Goal: Task Accomplishment & Management: Manage account settings

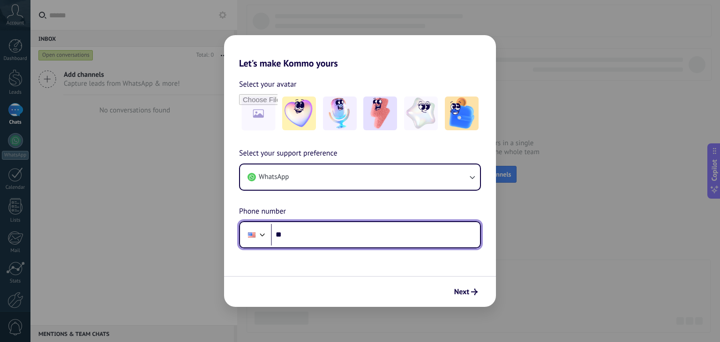
click at [356, 229] on input "**" at bounding box center [375, 235] width 209 height 22
type input "**********"
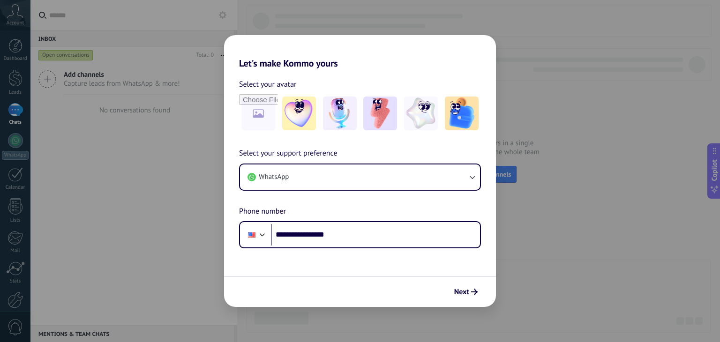
click at [475, 291] on icon "submit" at bounding box center [474, 292] width 7 height 7
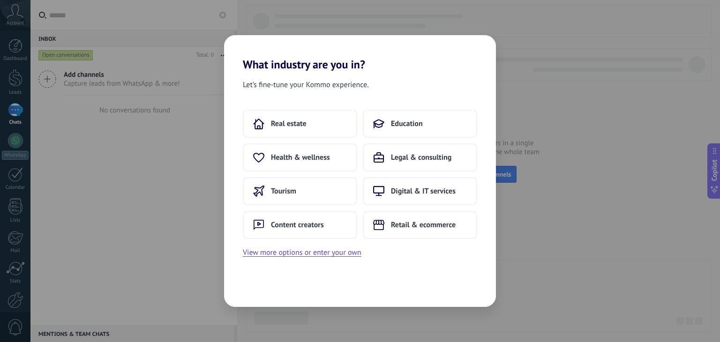
click at [342, 256] on button "View more options or enter your own" at bounding box center [302, 252] width 119 height 12
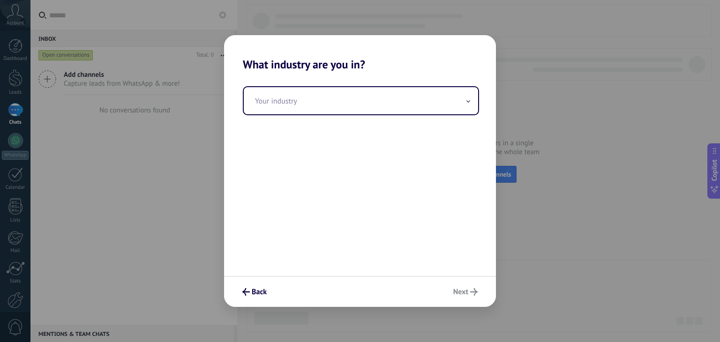
click at [373, 101] on input "text" at bounding box center [361, 100] width 234 height 27
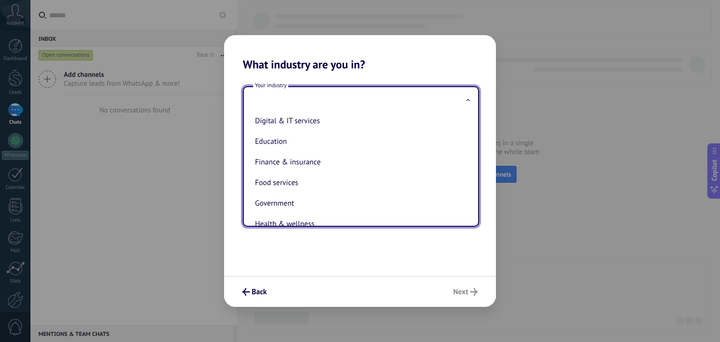
scroll to position [67, 0]
click at [343, 162] on li "Finance & insurance" at bounding box center [358, 162] width 215 height 21
type input "**********"
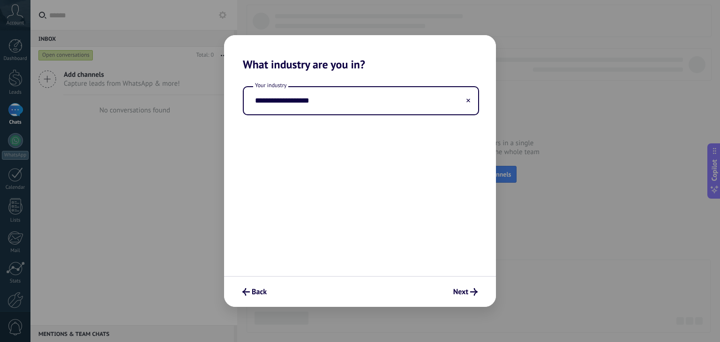
click at [461, 289] on span "Next" at bounding box center [460, 292] width 15 height 7
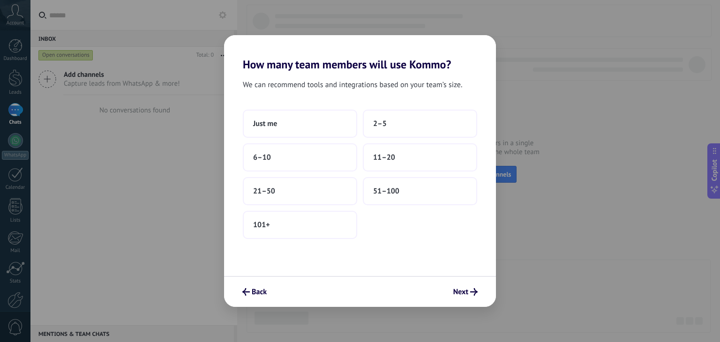
click at [311, 124] on button "Just me" at bounding box center [300, 124] width 114 height 28
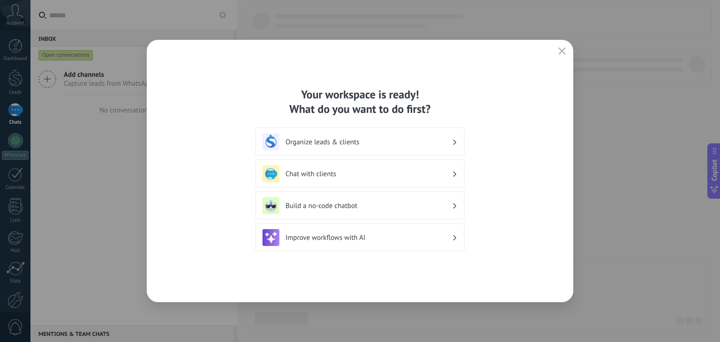
click at [437, 171] on h3 "Chat with clients" at bounding box center [368, 174] width 166 height 9
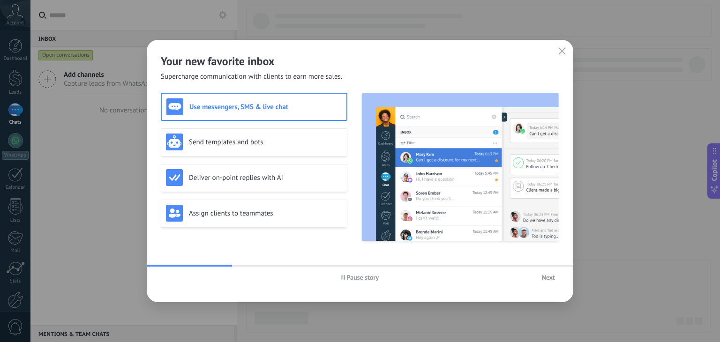
click at [548, 277] on span "Next" at bounding box center [548, 277] width 13 height 7
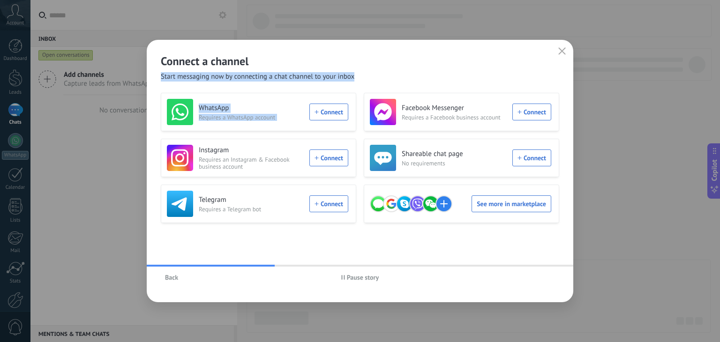
drag, startPoint x: 371, startPoint y: 70, endPoint x: 397, endPoint y: 92, distance: 33.2
click at [397, 92] on div "Connect a channel Start messaging now by connecting a chat channel to your inbo…" at bounding box center [360, 171] width 426 height 262
click at [202, 85] on div "Connect a channel Start messaging now by connecting a chat channel to your inbo…" at bounding box center [360, 171] width 426 height 262
click at [327, 113] on div "WhatsApp Requires a WhatsApp account Connect" at bounding box center [257, 112] width 181 height 26
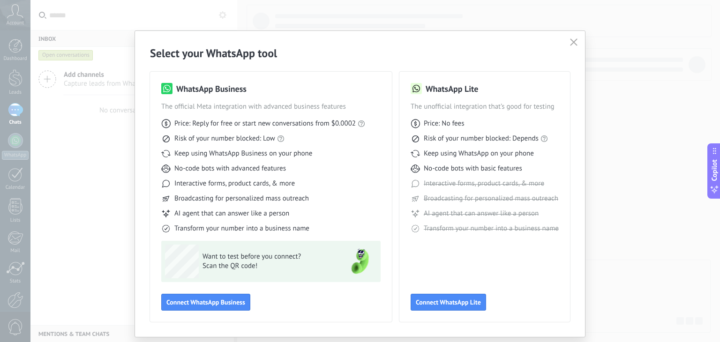
click at [230, 305] on span "Connect WhatsApp Business" at bounding box center [205, 302] width 79 height 7
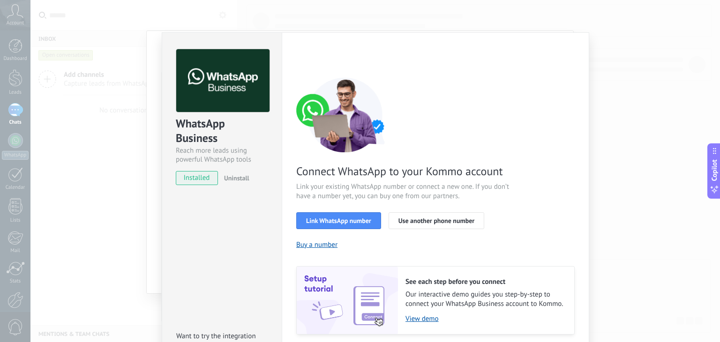
click at [334, 220] on span "Link WhatsApp number" at bounding box center [338, 220] width 65 height 7
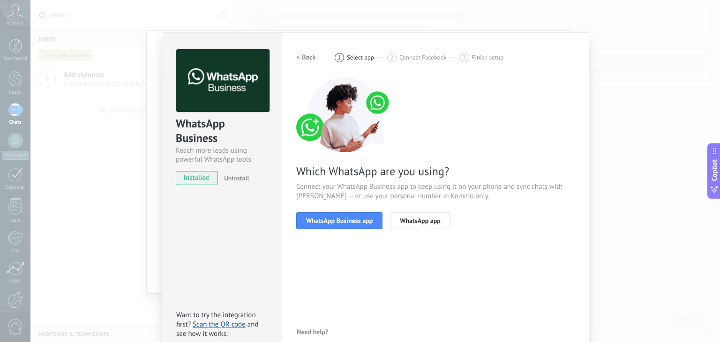
click at [342, 223] on span "WhatsApp Business app" at bounding box center [339, 220] width 67 height 7
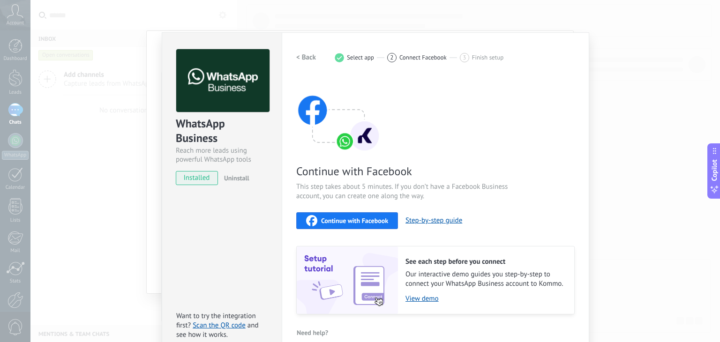
click at [345, 220] on span "Continue with Facebook" at bounding box center [354, 220] width 67 height 7
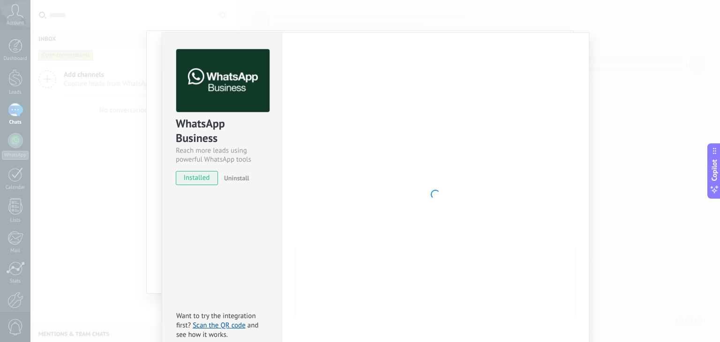
click at [414, 171] on div at bounding box center [435, 194] width 278 height 290
click at [266, 181] on div "WhatsApp Business Reach more leads using powerful WhatsApp tools installed Unin…" at bounding box center [221, 113] width 119 height 160
click at [490, 53] on div at bounding box center [435, 194] width 278 height 290
click at [689, 67] on div "WhatsApp Business Reach more leads using powerful WhatsApp tools installed Unin…" at bounding box center [374, 171] width 689 height 342
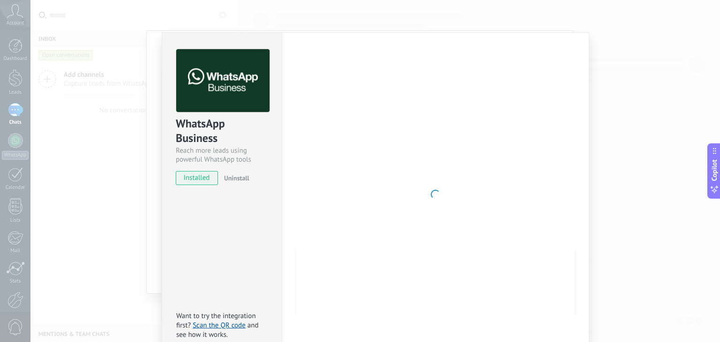
scroll to position [0, 0]
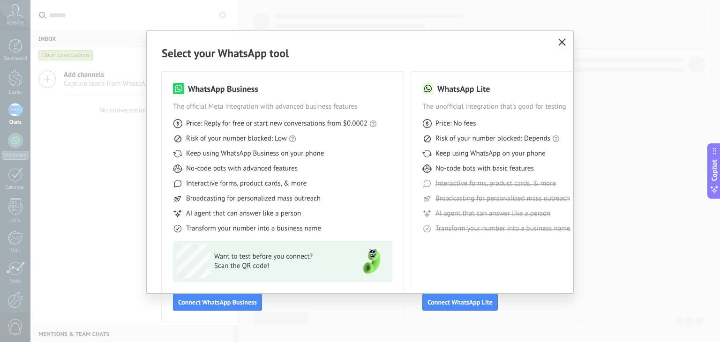
click at [561, 44] on icon "button" at bounding box center [561, 41] width 7 height 7
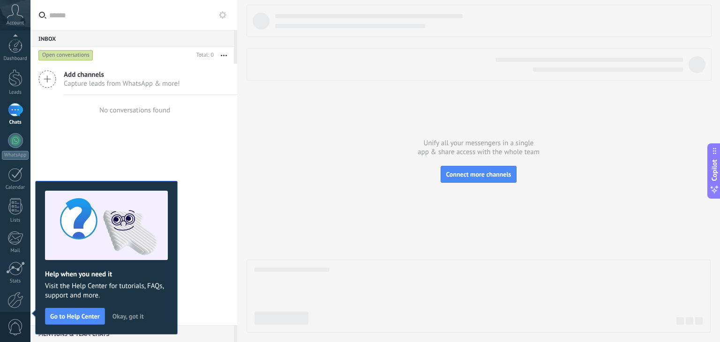
scroll to position [47, 0]
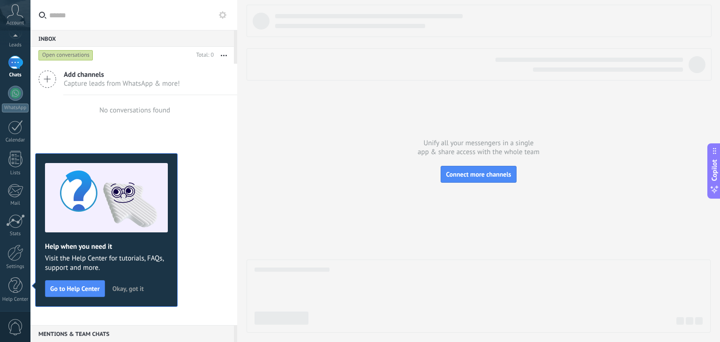
click at [540, 90] on div at bounding box center [478, 169] width 464 height 328
click at [99, 77] on span "Add channels" at bounding box center [122, 74] width 116 height 9
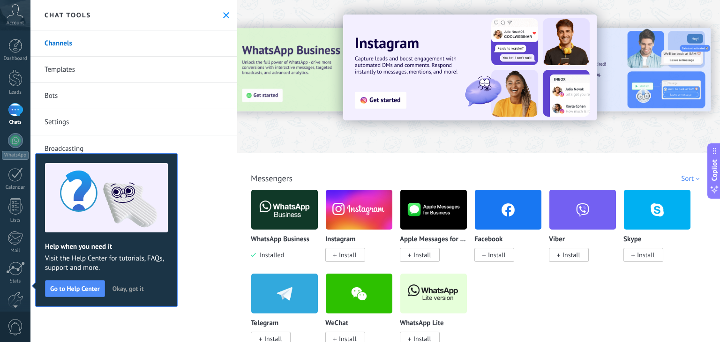
click at [126, 285] on span "Okay, got it" at bounding box center [127, 288] width 31 height 7
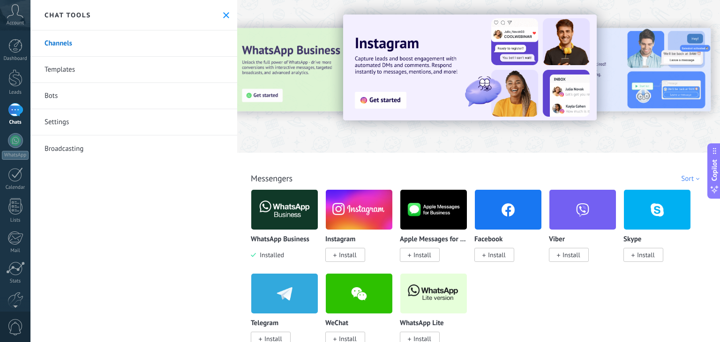
click at [20, 117] on div at bounding box center [15, 110] width 15 height 14
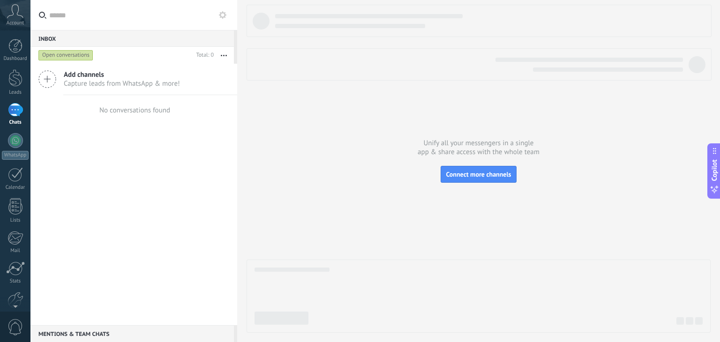
click at [19, 146] on div at bounding box center [15, 140] width 15 height 15
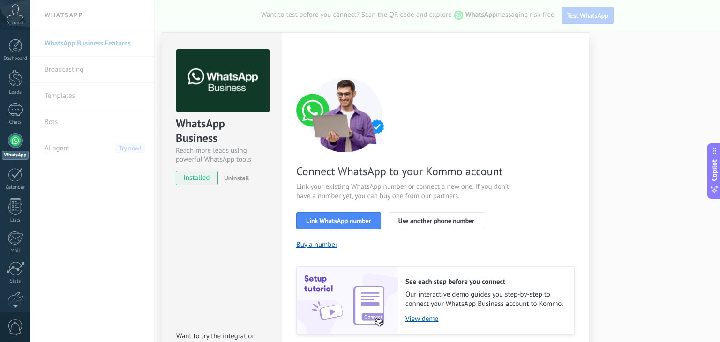
click at [345, 219] on span "Link WhatsApp number" at bounding box center [338, 220] width 65 height 7
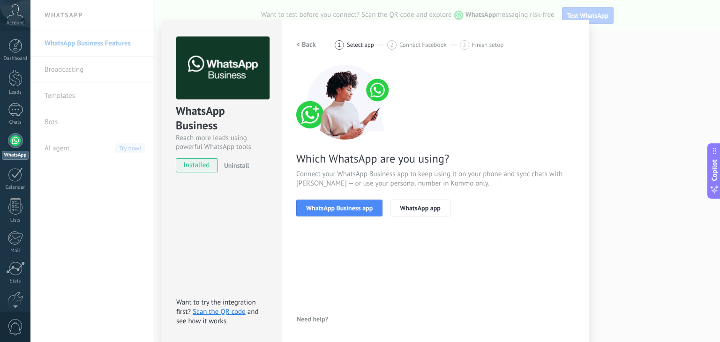
scroll to position [13, 0]
click at [368, 201] on button "WhatsApp Business app" at bounding box center [339, 207] width 86 height 17
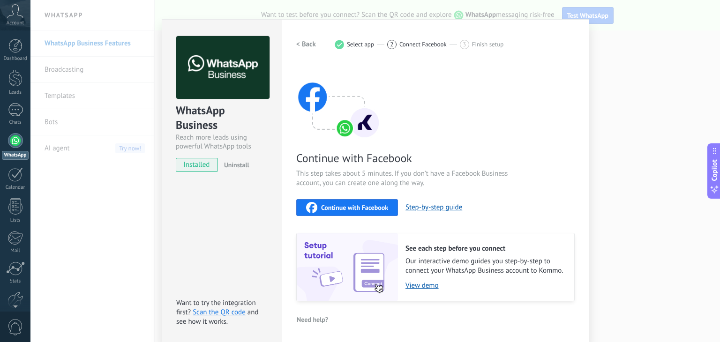
click at [371, 204] on span "Continue with Facebook" at bounding box center [354, 207] width 67 height 7
click at [490, 44] on span "Finish setup" at bounding box center [487, 44] width 31 height 7
click at [620, 67] on div "WhatsApp Business Reach more leads using powerful WhatsApp tools installed Unin…" at bounding box center [374, 171] width 689 height 342
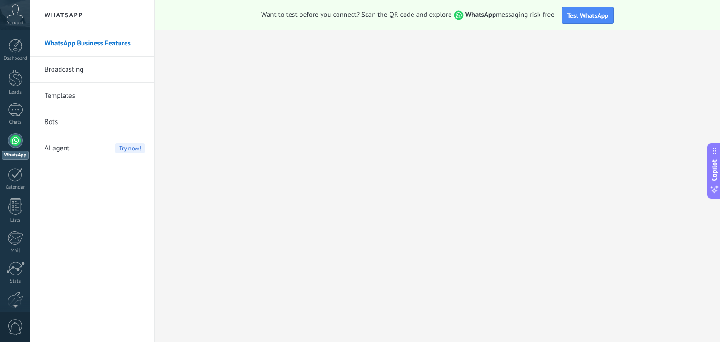
click at [475, 17] on strong "WhatsApp" at bounding box center [480, 14] width 30 height 9
click at [581, 14] on span "Test WhatsApp" at bounding box center [587, 15] width 41 height 8
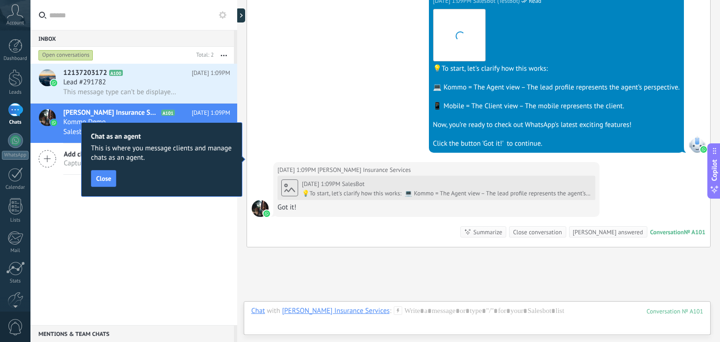
scroll to position [345, 0]
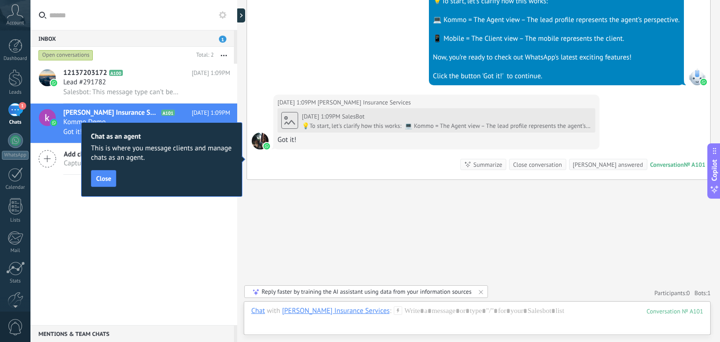
click at [105, 173] on button "Close" at bounding box center [103, 178] width 25 height 17
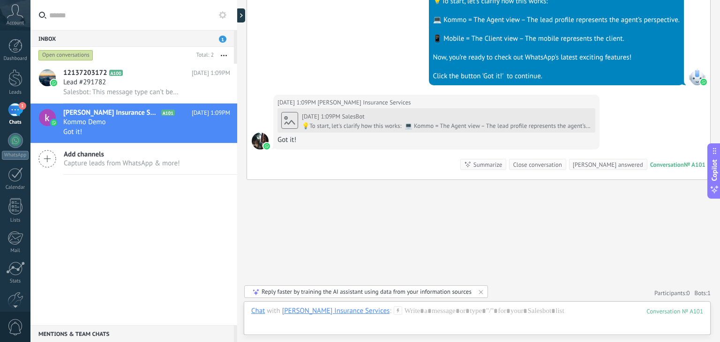
click at [125, 156] on span "Add channels" at bounding box center [122, 154] width 116 height 9
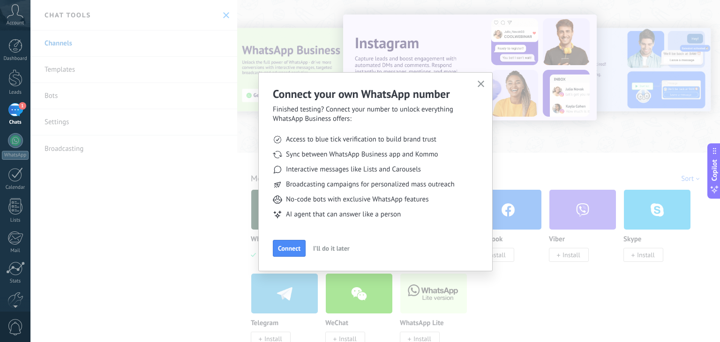
click at [296, 240] on button "Connect" at bounding box center [289, 248] width 33 height 17
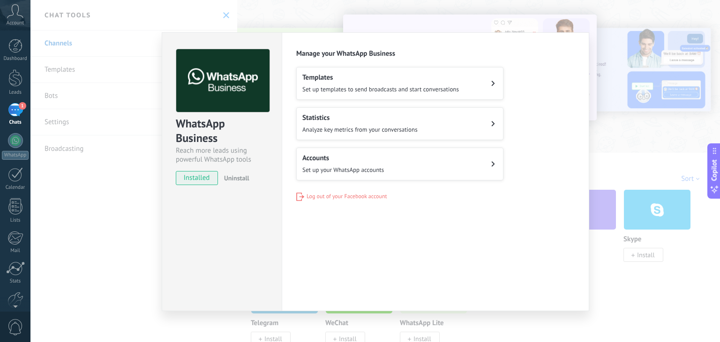
click at [326, 86] on span "Set up templates to send broadcasts and start conversations" at bounding box center [380, 89] width 156 height 8
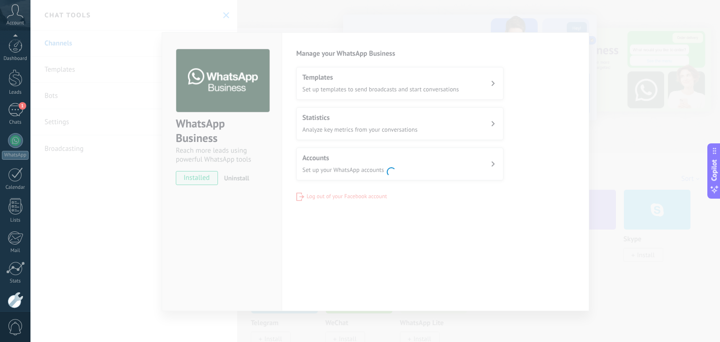
scroll to position [47, 0]
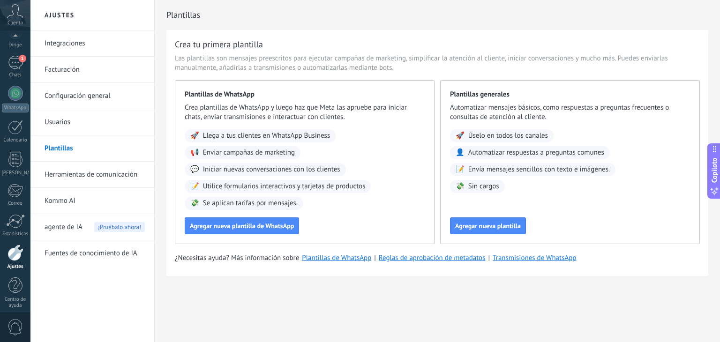
click at [407, 51] on div "Crea tu primera plantilla Las plantillas son mensajes preescritos para ejecutar…" at bounding box center [437, 153] width 542 height 246
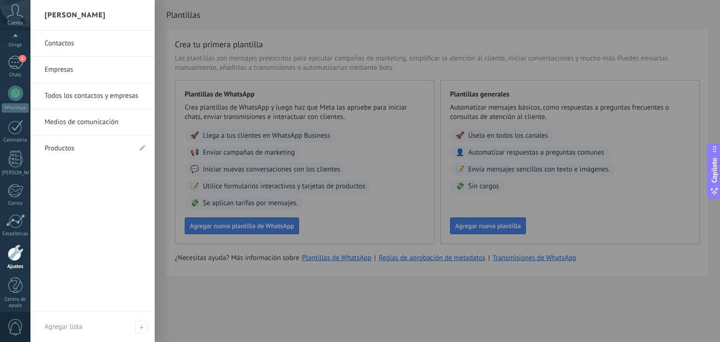
click at [15, 99] on div at bounding box center [15, 93] width 15 height 15
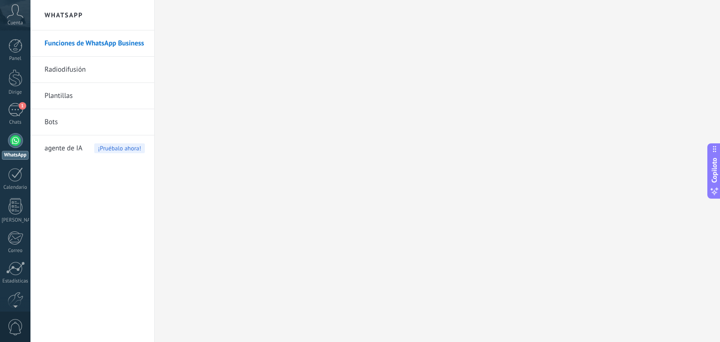
click at [65, 67] on font "Radiodifusión" at bounding box center [65, 69] width 41 height 9
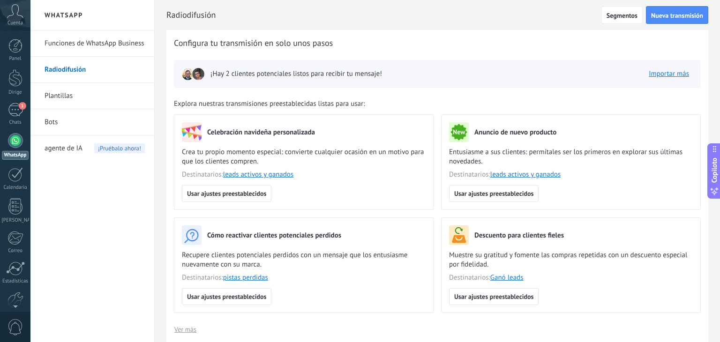
click at [64, 98] on font "Plantillas" at bounding box center [59, 95] width 28 height 9
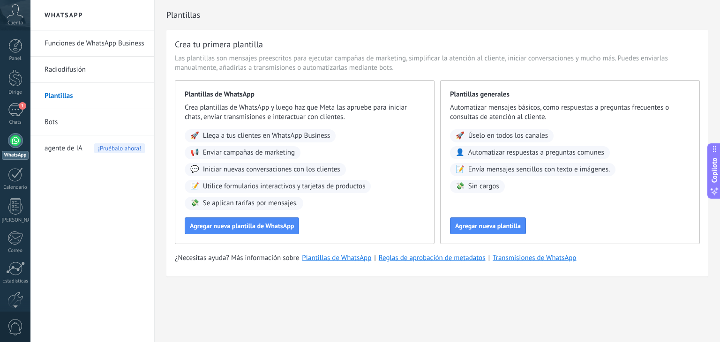
click at [56, 118] on font "Bots" at bounding box center [51, 122] width 13 height 9
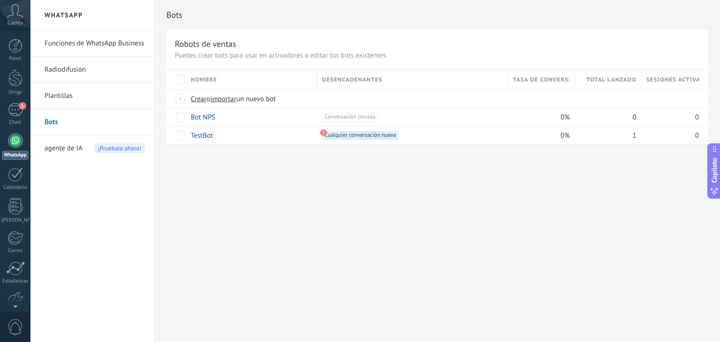
click at [21, 83] on div at bounding box center [15, 77] width 14 height 17
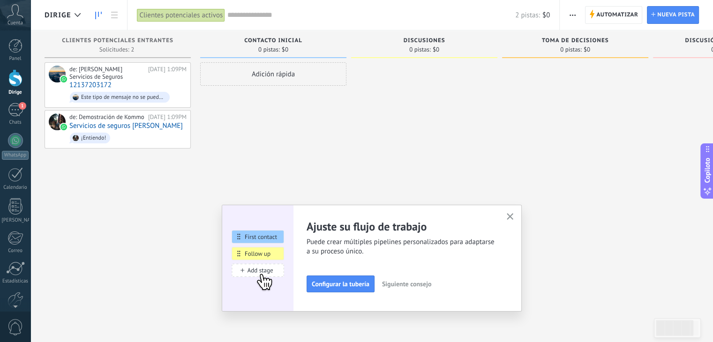
drag, startPoint x: 511, startPoint y: 216, endPoint x: 511, endPoint y: 208, distance: 7.5
click at [511, 216] on icon "button" at bounding box center [509, 216] width 7 height 7
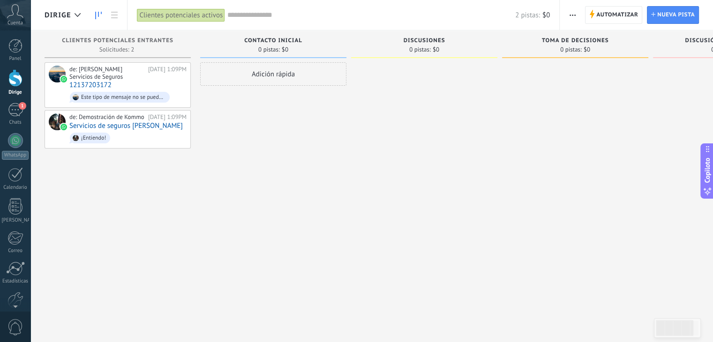
click at [616, 12] on font "Automatizar" at bounding box center [617, 14] width 42 height 7
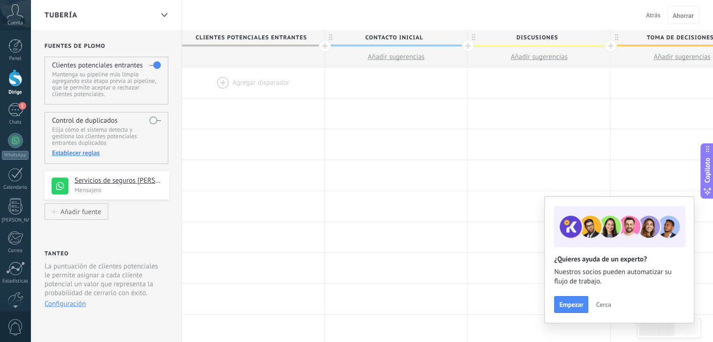
click at [570, 300] on font "Empezar" at bounding box center [571, 304] width 24 height 8
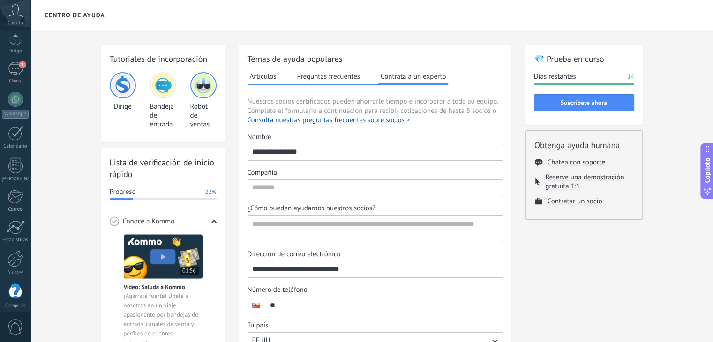
click at [19, 17] on icon at bounding box center [15, 11] width 16 height 14
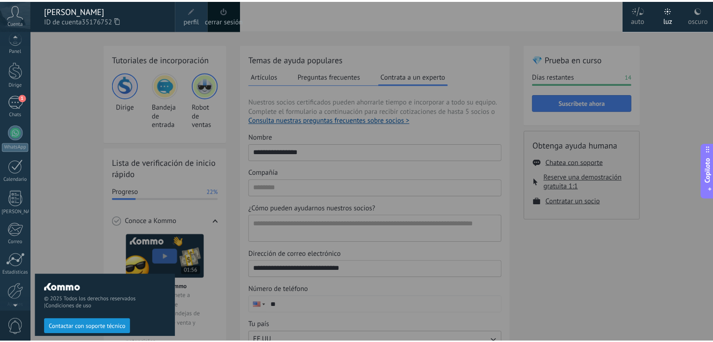
scroll to position [7, 0]
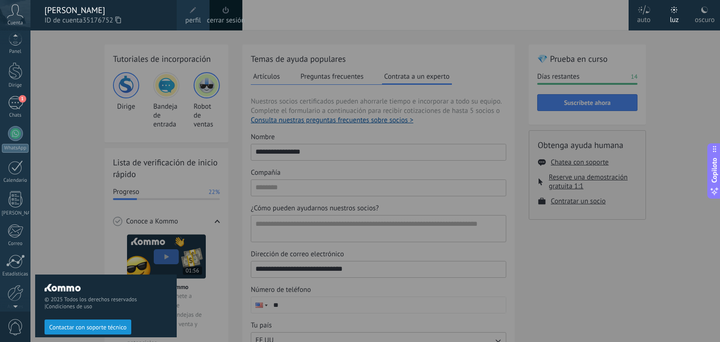
click at [17, 49] on font "Panel" at bounding box center [15, 51] width 12 height 7
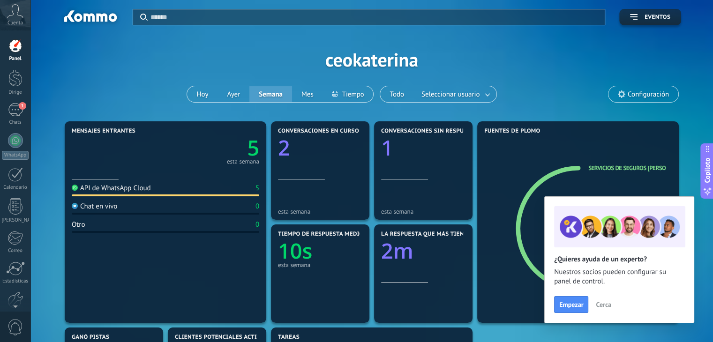
click at [19, 54] on link "Panel" at bounding box center [15, 50] width 30 height 23
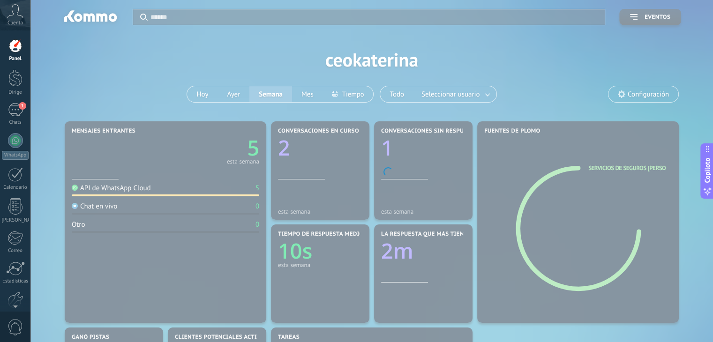
click at [15, 76] on div at bounding box center [15, 77] width 14 height 17
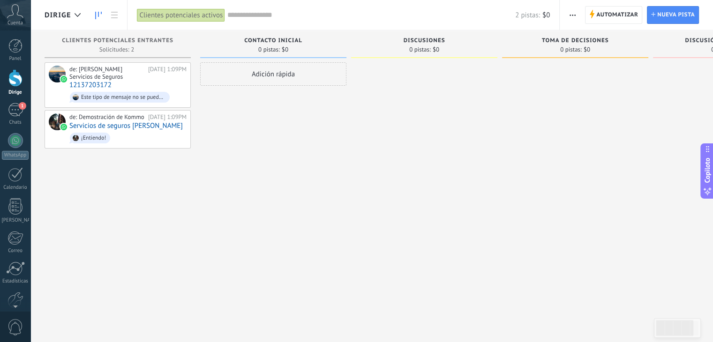
click at [109, 44] on div "Clientes potenciales entrantes" at bounding box center [117, 41] width 137 height 8
click at [684, 17] on font "Nueva pista" at bounding box center [675, 14] width 37 height 7
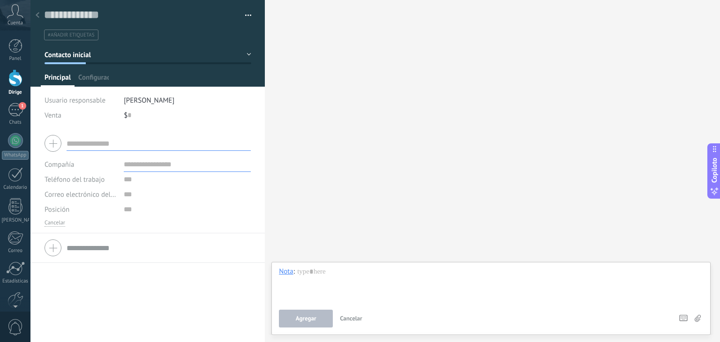
click at [193, 143] on input "text" at bounding box center [159, 143] width 184 height 15
click at [194, 132] on div at bounding box center [148, 143] width 206 height 23
click at [33, 14] on div at bounding box center [37, 16] width 13 height 18
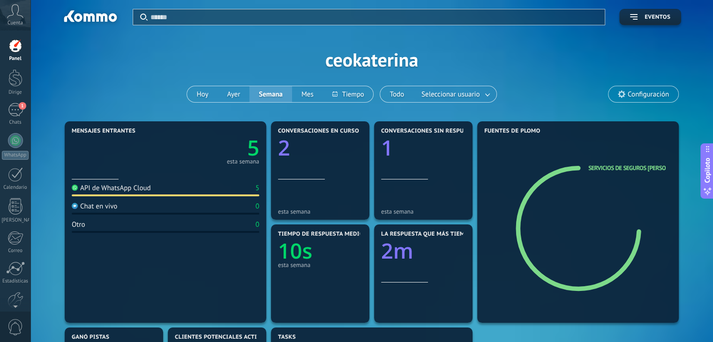
click at [15, 107] on div "1" at bounding box center [15, 110] width 15 height 14
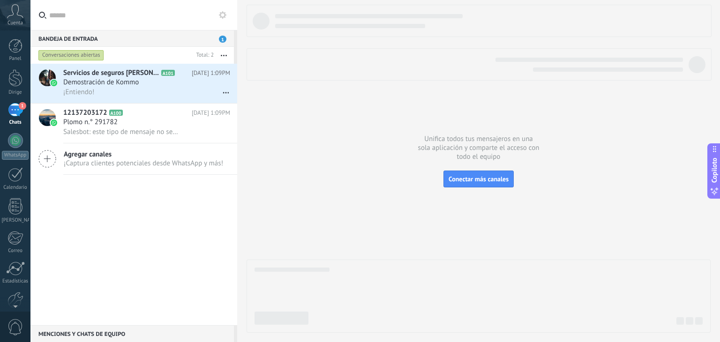
click at [131, 149] on div "Agregar canales ¡Captura clientes potenciales desde WhatsApp y más!" at bounding box center [133, 158] width 207 height 31
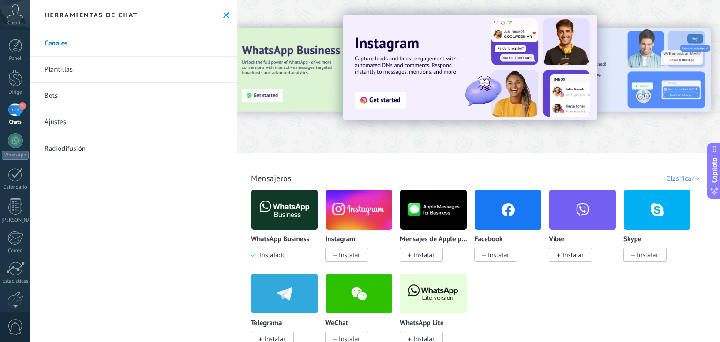
click at [131, 63] on link "Plantillas" at bounding box center [133, 70] width 207 height 26
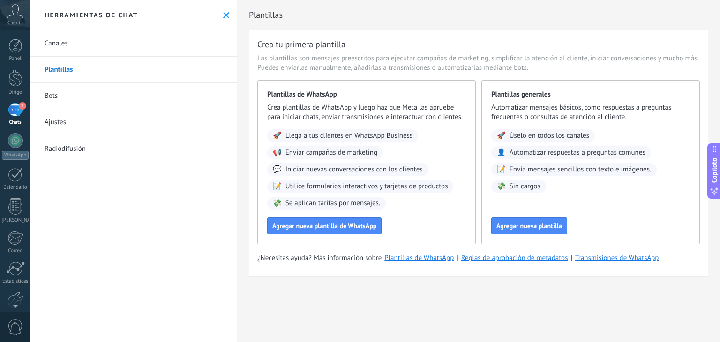
click at [230, 14] on div "Herramientas de chat" at bounding box center [133, 15] width 207 height 30
click at [226, 15] on button at bounding box center [226, 15] width 8 height 8
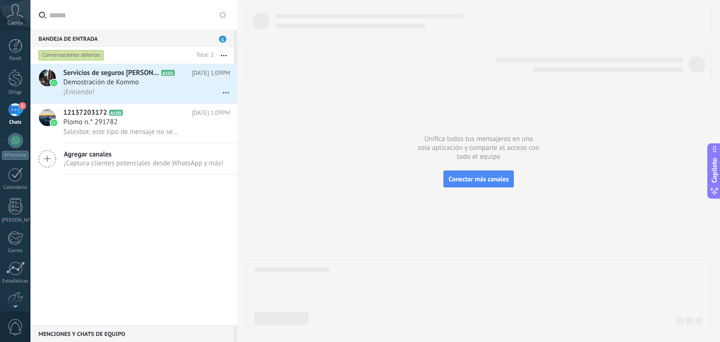
click at [16, 209] on div at bounding box center [15, 206] width 14 height 16
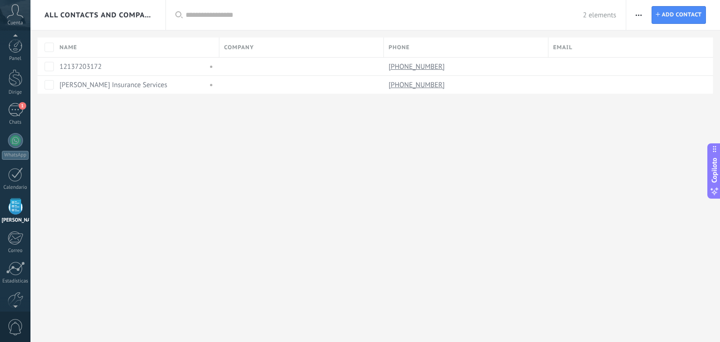
scroll to position [24, 0]
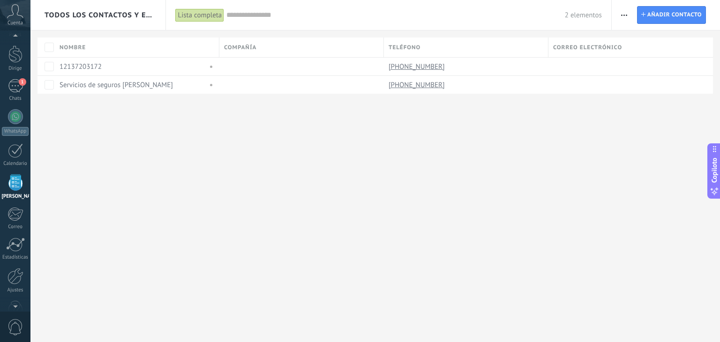
click at [675, 12] on font "Añadir contacto" at bounding box center [674, 14] width 54 height 7
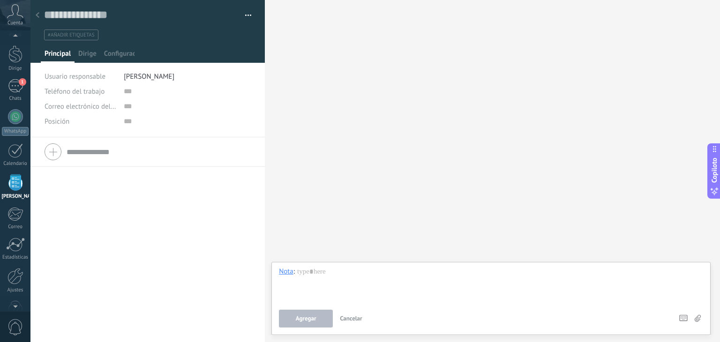
click at [121, 52] on font "Configuración" at bounding box center [124, 53] width 41 height 9
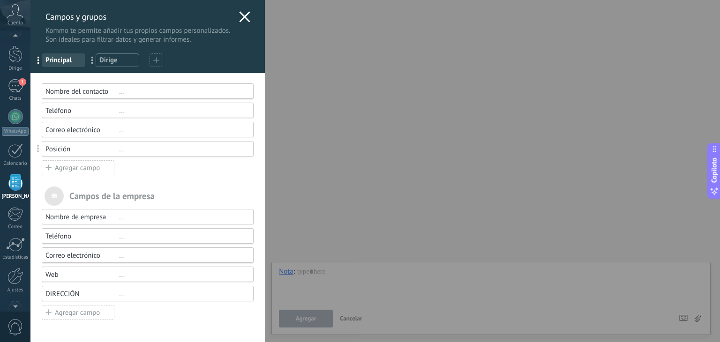
click at [240, 20] on icon at bounding box center [244, 16] width 11 height 11
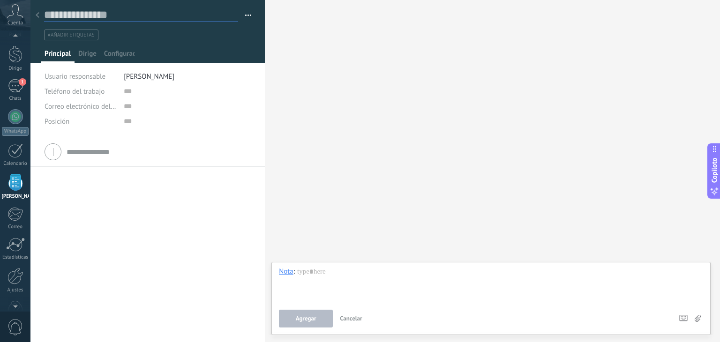
click at [46, 18] on input "text" at bounding box center [141, 15] width 194 height 14
click at [43, 16] on div at bounding box center [37, 16] width 13 height 18
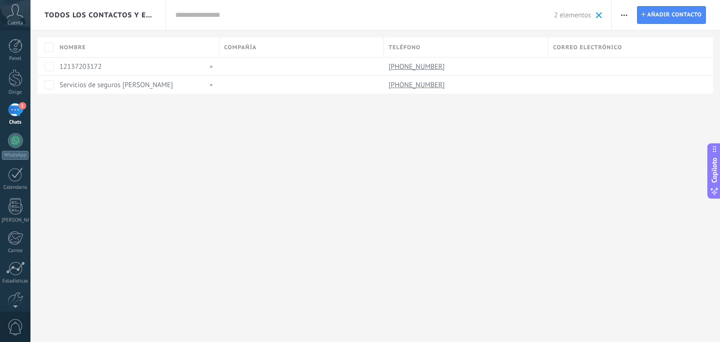
click at [628, 17] on button "button" at bounding box center [624, 15] width 14 height 18
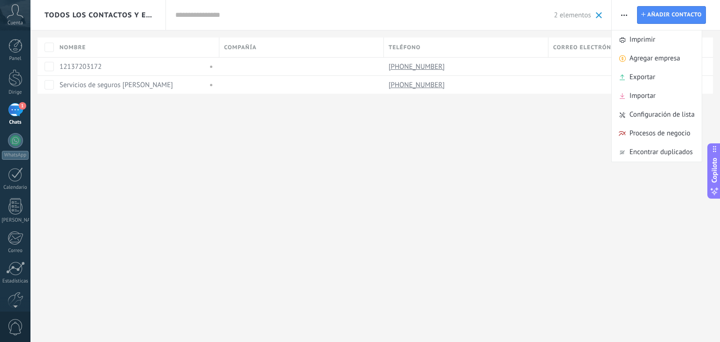
click at [649, 100] on font "Importar" at bounding box center [642, 95] width 26 height 9
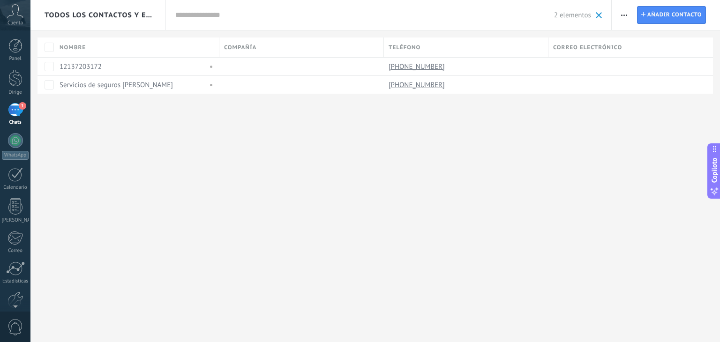
click at [630, 12] on button "button" at bounding box center [624, 15] width 14 height 18
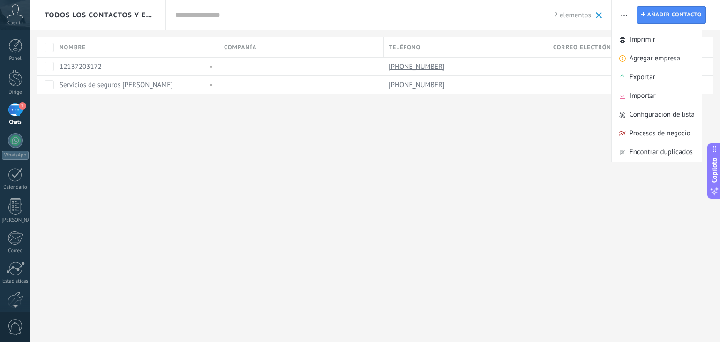
click at [642, 99] on font "Importar" at bounding box center [642, 95] width 26 height 9
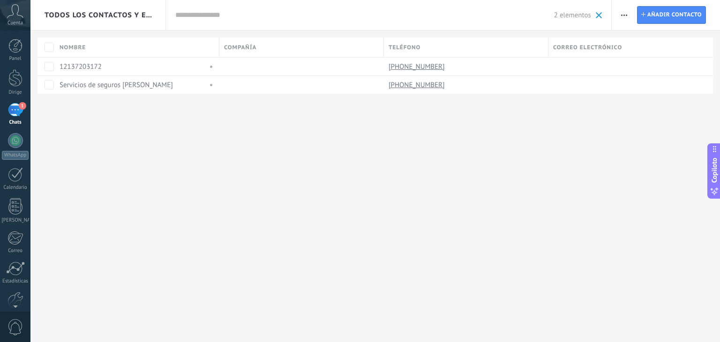
click at [17, 48] on div at bounding box center [15, 46] width 14 height 14
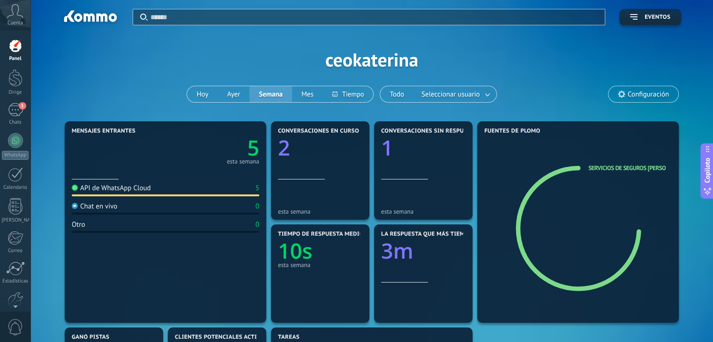
click at [15, 115] on div "1" at bounding box center [15, 110] width 15 height 14
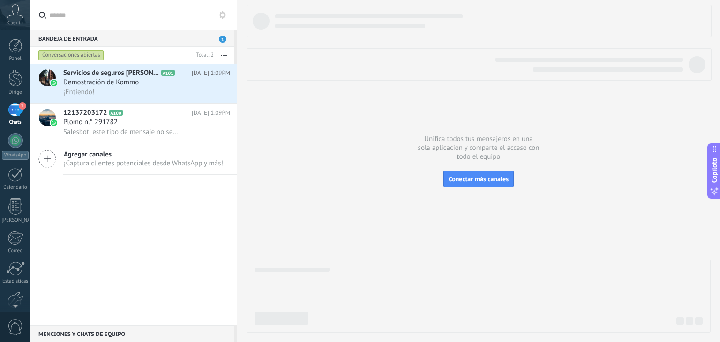
click at [17, 171] on div at bounding box center [15, 174] width 15 height 15
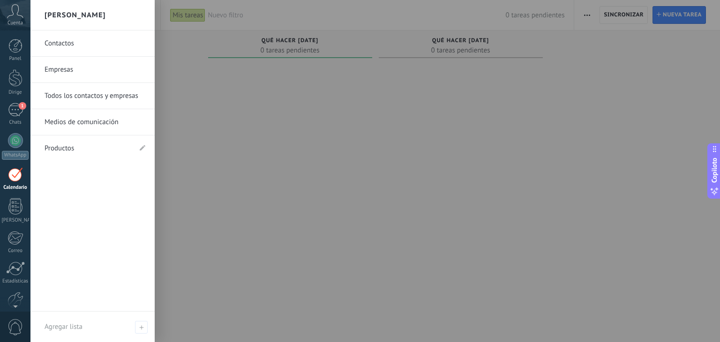
click at [11, 209] on div at bounding box center [15, 206] width 14 height 16
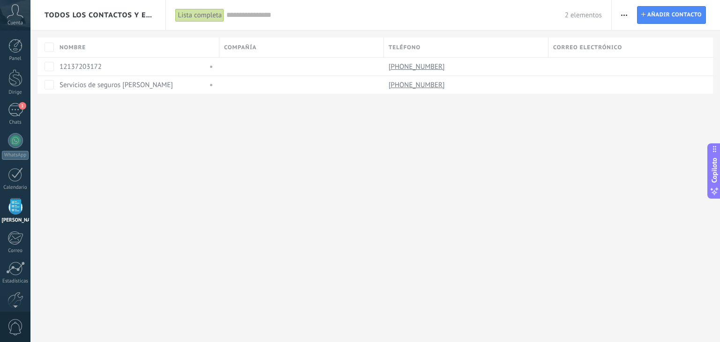
click at [14, 134] on div at bounding box center [15, 140] width 15 height 15
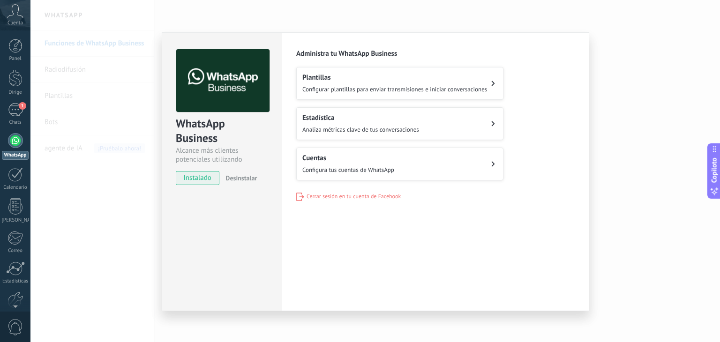
click at [356, 158] on h2 "Cuentas" at bounding box center [348, 158] width 92 height 9
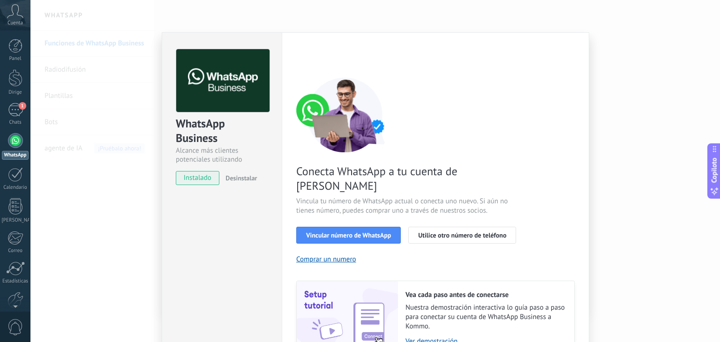
scroll to position [40, 0]
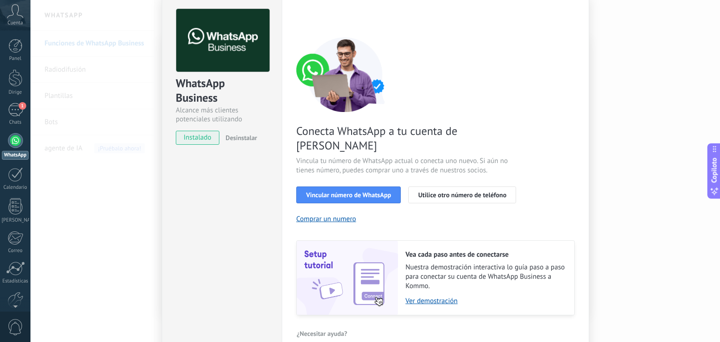
click at [360, 191] on font "Vincular número de WhatsApp" at bounding box center [348, 195] width 85 height 8
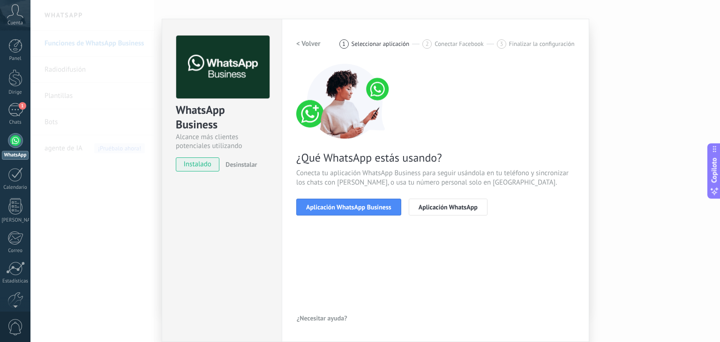
scroll to position [13, 0]
click at [313, 207] on font "Aplicación WhatsApp Business" at bounding box center [348, 207] width 85 height 8
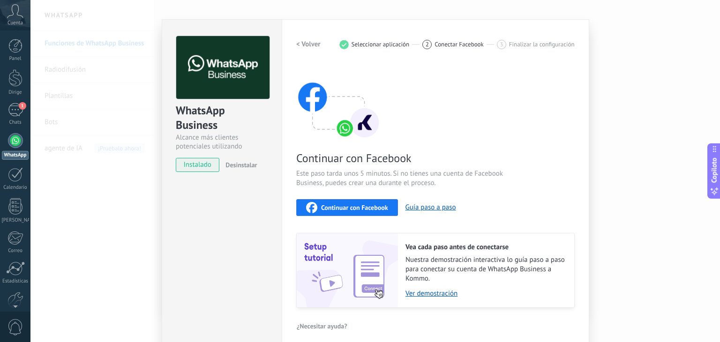
click at [336, 208] on font "Continuar con Facebook" at bounding box center [354, 207] width 67 height 8
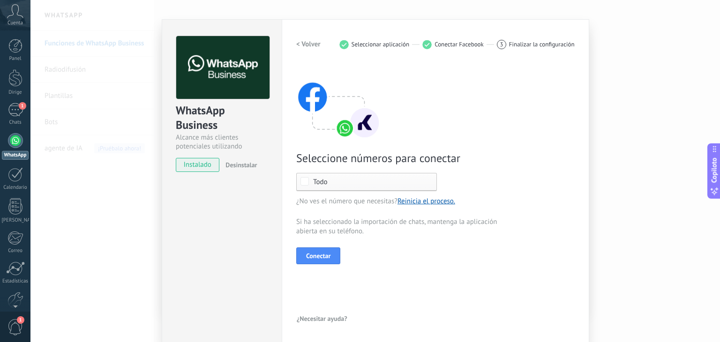
click at [323, 252] on font "Conectar" at bounding box center [318, 256] width 24 height 8
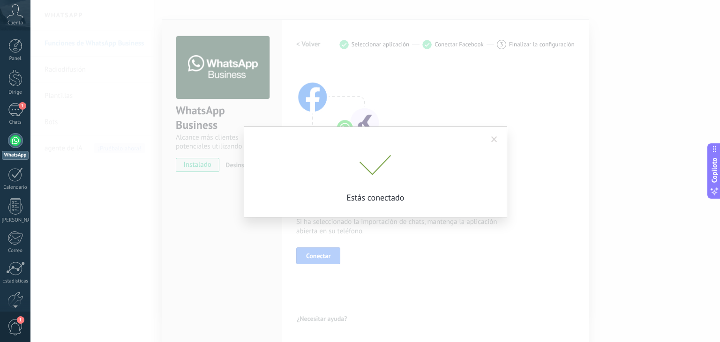
scroll to position [0, 0]
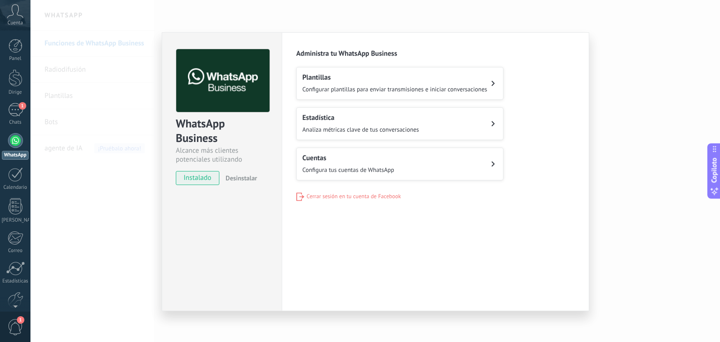
click at [667, 105] on div "WhatsApp Business Alcance más clientes potenciales utilizando potentes herramie…" at bounding box center [374, 171] width 689 height 342
click at [631, 129] on div "WhatsApp Business Alcance más clientes potenciales utilizando potentes herramie…" at bounding box center [374, 171] width 689 height 342
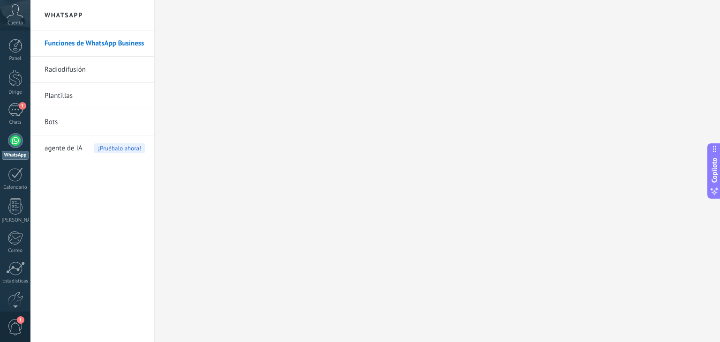
click at [10, 142] on div at bounding box center [15, 140] width 15 height 15
click at [21, 106] on font "1" at bounding box center [22, 106] width 3 height 6
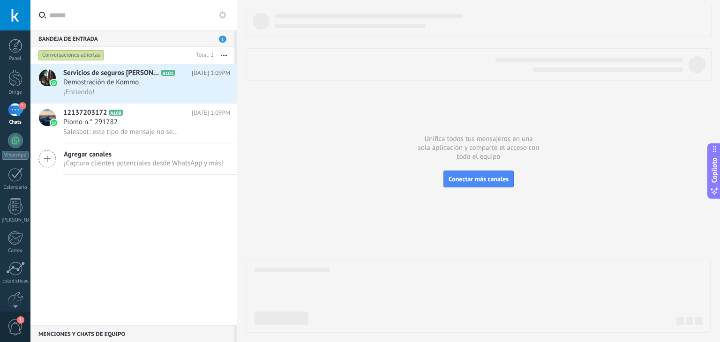
click at [15, 144] on div at bounding box center [15, 140] width 15 height 15
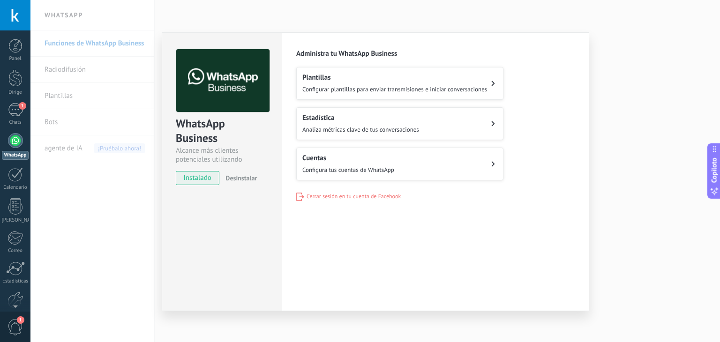
click at [320, 87] on font "Configurar plantillas para enviar transmisiones e iniciar conversaciones" at bounding box center [394, 89] width 185 height 8
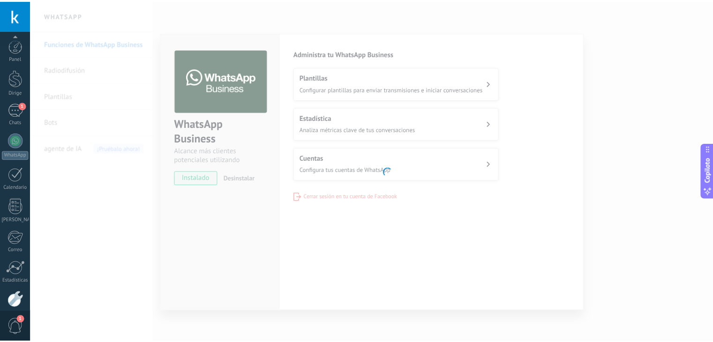
scroll to position [53, 0]
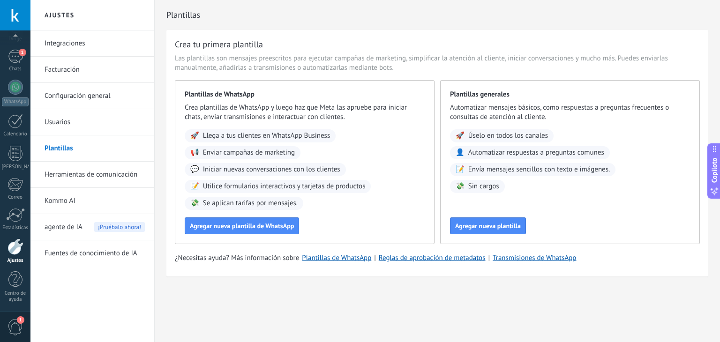
click at [61, 123] on font "Usuarios" at bounding box center [58, 122] width 26 height 9
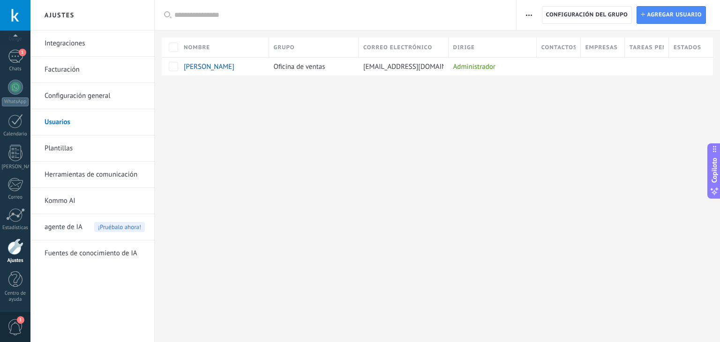
click at [67, 40] on font "Integraciones" at bounding box center [65, 43] width 41 height 9
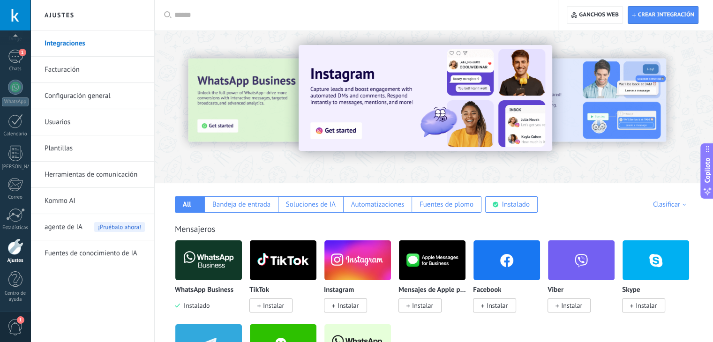
click at [236, 205] on font "Bandeja de entrada" at bounding box center [241, 204] width 58 height 9
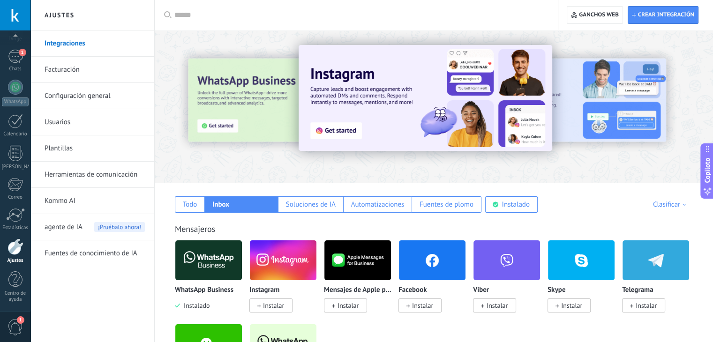
click at [76, 68] on font "Facturación" at bounding box center [62, 69] width 35 height 9
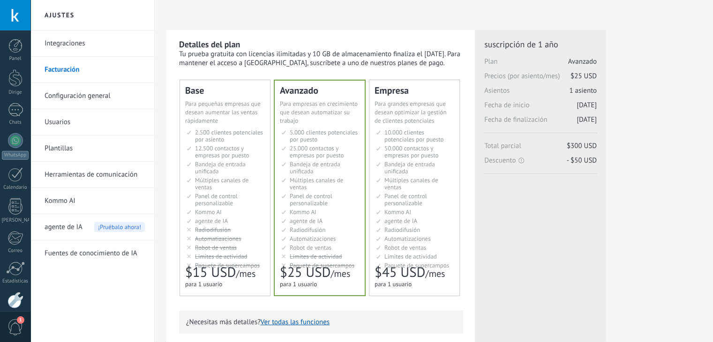
drag, startPoint x: 0, startPoint y: 0, endPoint x: 89, endPoint y: 101, distance: 134.1
click at [89, 101] on link "Configuración general" at bounding box center [95, 96] width 100 height 26
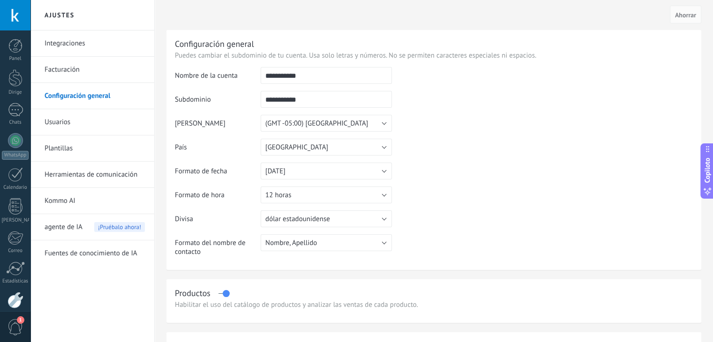
click at [81, 114] on link "Usuarios" at bounding box center [95, 122] width 100 height 26
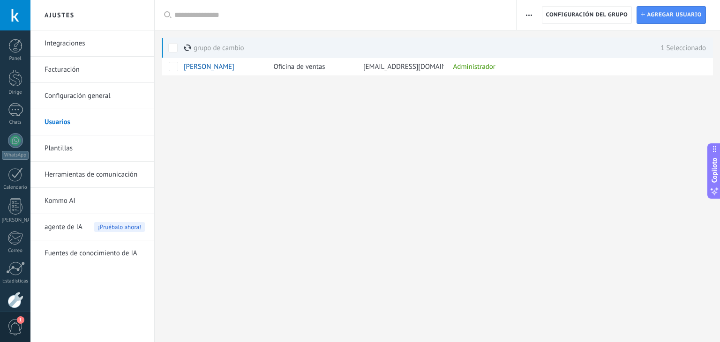
click at [116, 151] on link "Plantillas" at bounding box center [95, 148] width 100 height 26
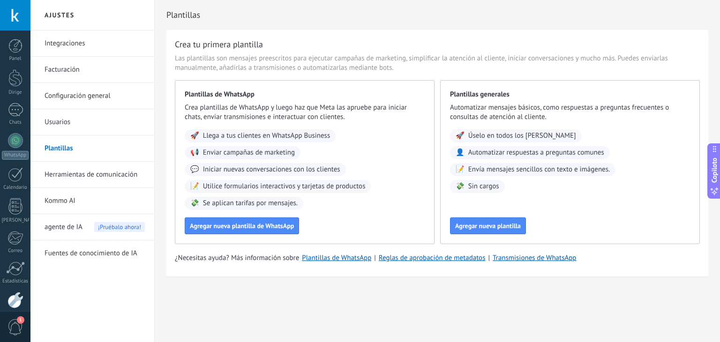
click at [472, 225] on font "Agregar nueva plantilla" at bounding box center [488, 226] width 66 height 8
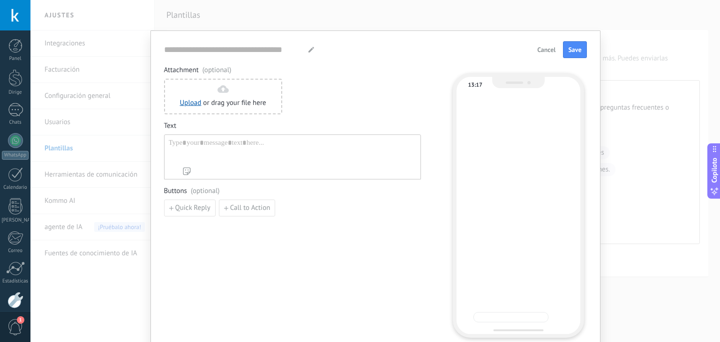
type input "**********"
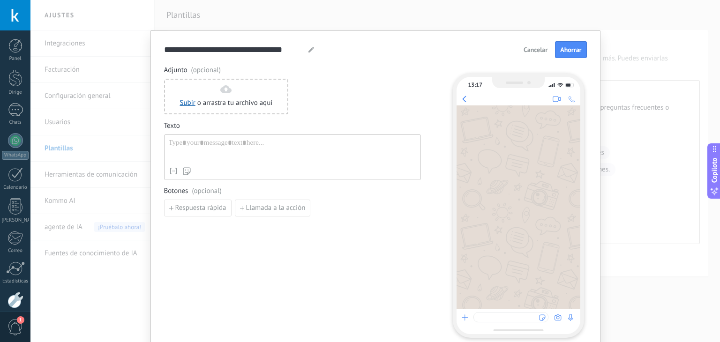
click at [211, 136] on div "Nombre del contacto Nombre de pila Apellido ID de contacto Contactar al usuario…" at bounding box center [292, 156] width 257 height 45
click at [211, 146] on div at bounding box center [292, 151] width 247 height 24
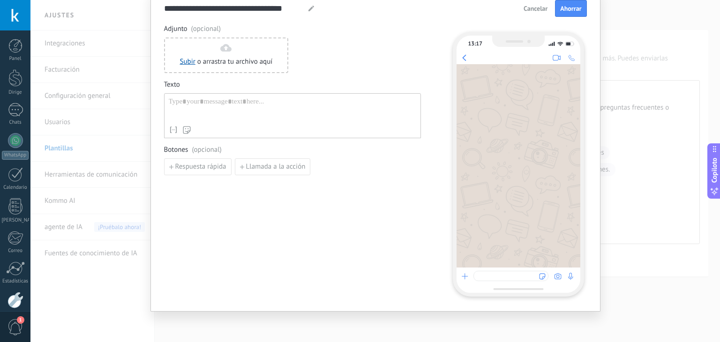
click at [189, 170] on font "Respuesta rápida" at bounding box center [200, 166] width 51 height 9
click at [190, 163] on input at bounding box center [214, 166] width 100 height 15
click at [204, 109] on div at bounding box center [292, 109] width 247 height 24
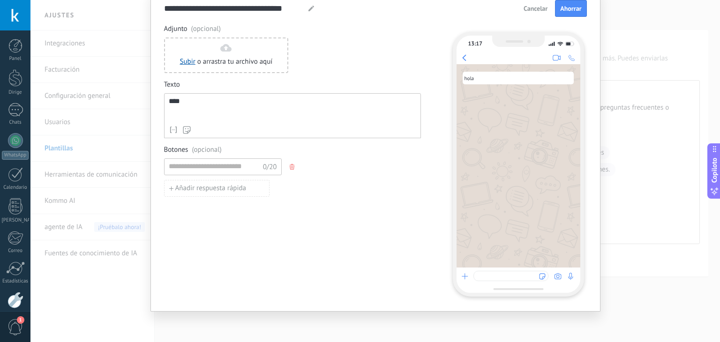
click at [578, 6] on font "Ahorrar" at bounding box center [570, 8] width 21 height 8
type input "*"
click at [573, 7] on font "Ahorrar" at bounding box center [570, 8] width 21 height 8
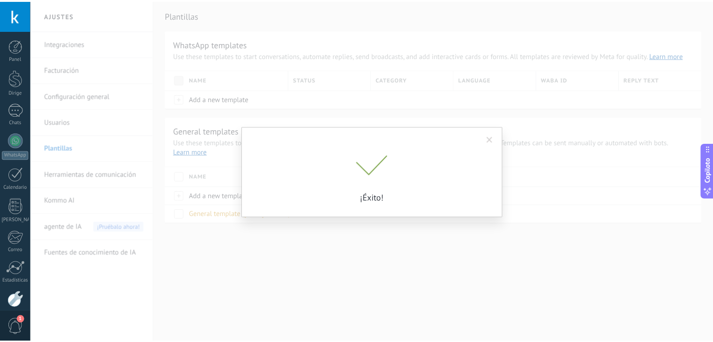
scroll to position [0, 0]
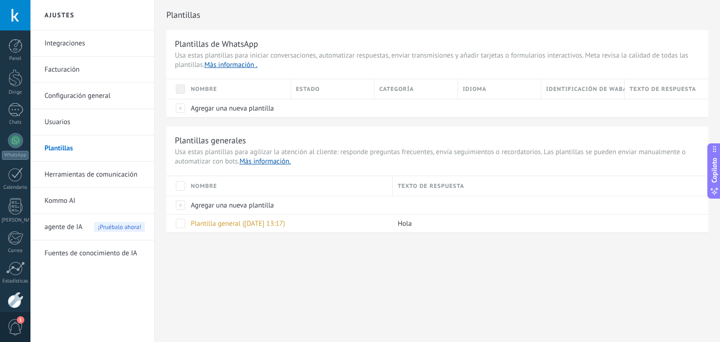
click at [132, 168] on link "Herramientas de comunicación" at bounding box center [95, 175] width 100 height 26
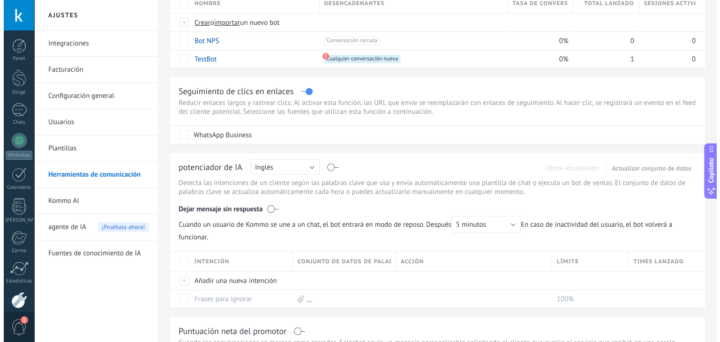
scroll to position [141, 0]
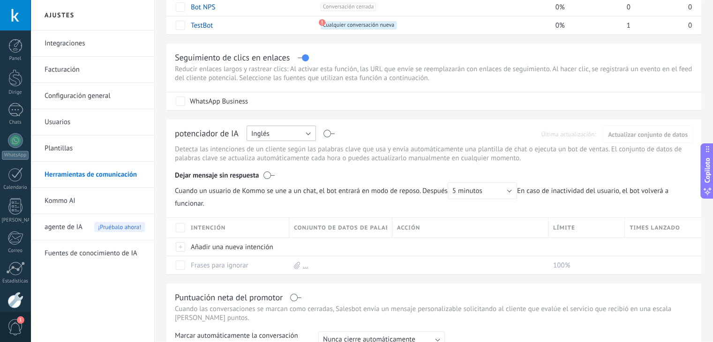
click at [296, 134] on button "Inglés" at bounding box center [280, 133] width 69 height 15
click at [274, 163] on font "Español" at bounding box center [263, 166] width 24 height 9
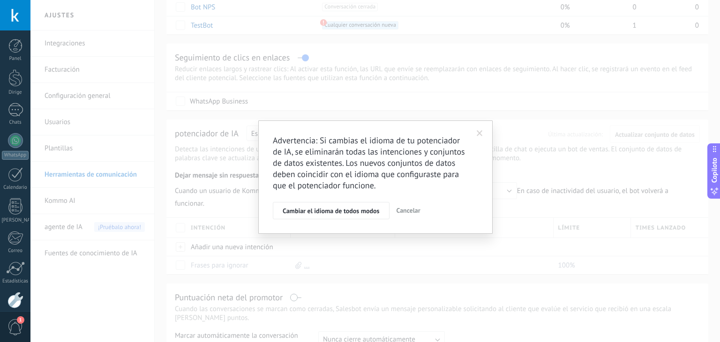
click at [335, 209] on font "Cambiar el idioma de todos modos" at bounding box center [330, 211] width 97 height 8
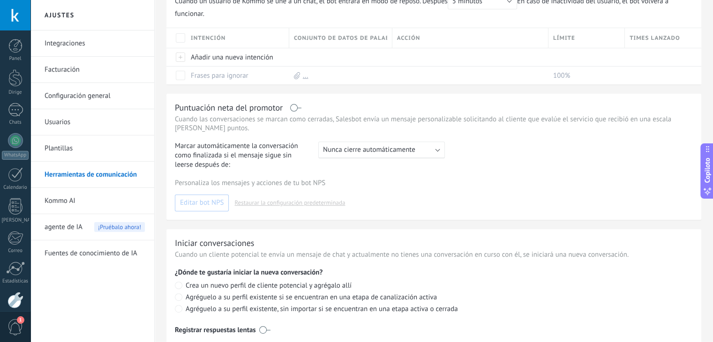
scroll to position [371, 0]
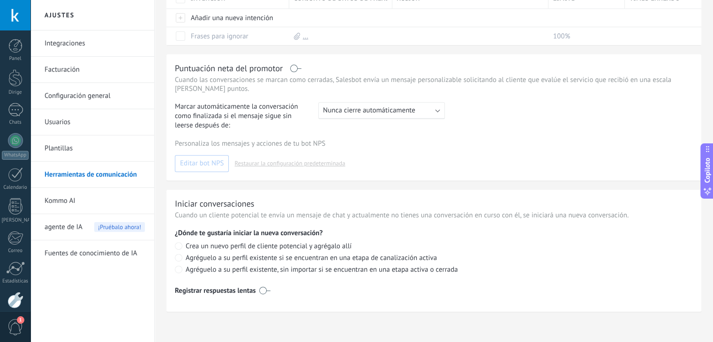
click at [288, 239] on div "Crea un nuevo perfil de cliente potencial y agrégalo allí Agréguelo a su perfil…" at bounding box center [434, 256] width 518 height 37
click at [286, 245] on font "Crea un nuevo perfil de cliente potencial y agrégalo allí" at bounding box center [269, 246] width 166 height 9
click at [260, 293] on label at bounding box center [264, 290] width 11 height 15
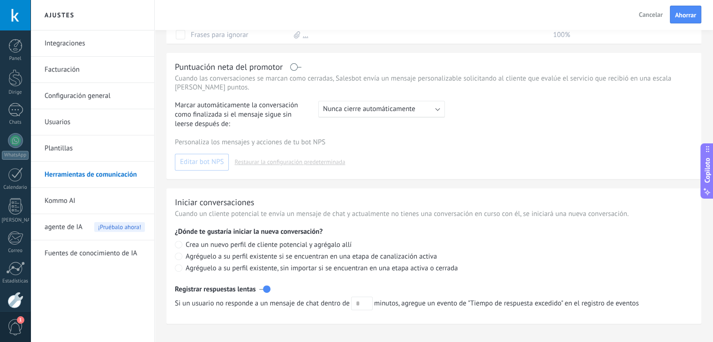
click at [264, 291] on label at bounding box center [264, 289] width 11 height 15
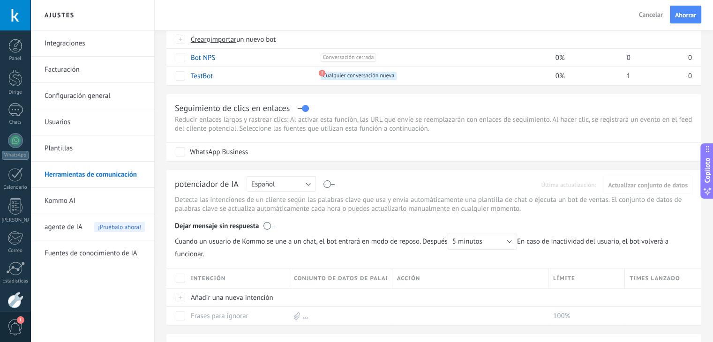
scroll to position [0, 0]
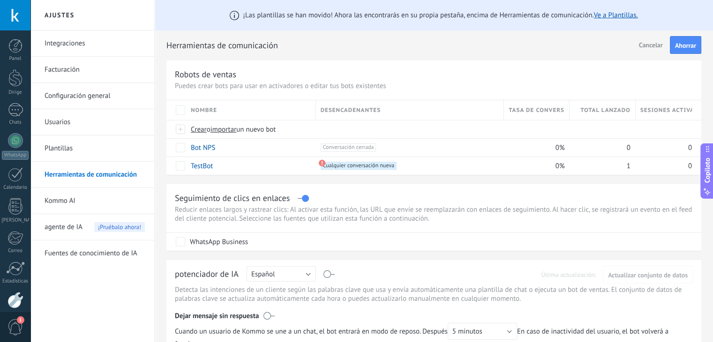
click at [112, 193] on link "Kommo AI" at bounding box center [95, 201] width 100 height 26
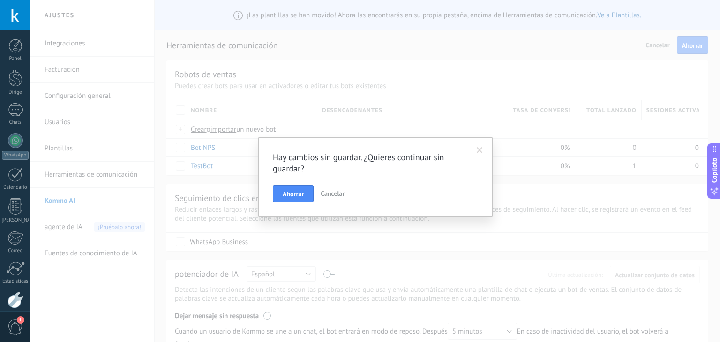
click at [291, 197] on font "Ahorrar" at bounding box center [292, 194] width 21 height 8
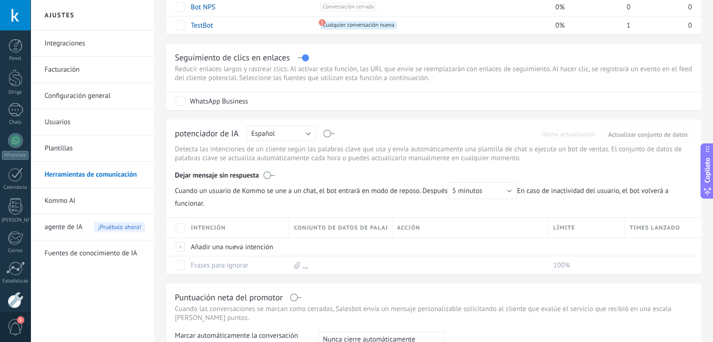
click at [65, 200] on font "Kommo AI" at bounding box center [60, 200] width 31 height 9
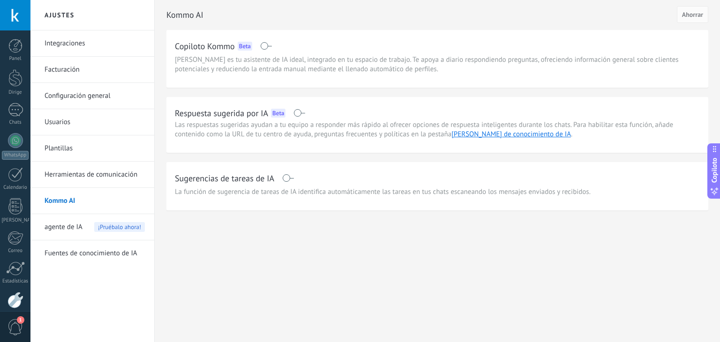
click at [74, 230] on font "agente de IA" at bounding box center [64, 227] width 38 height 9
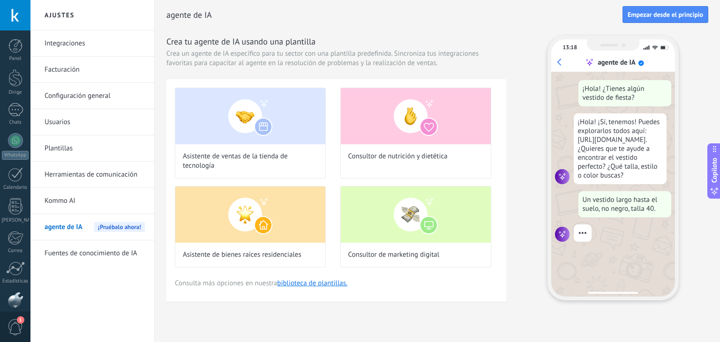
scroll to position [53, 0]
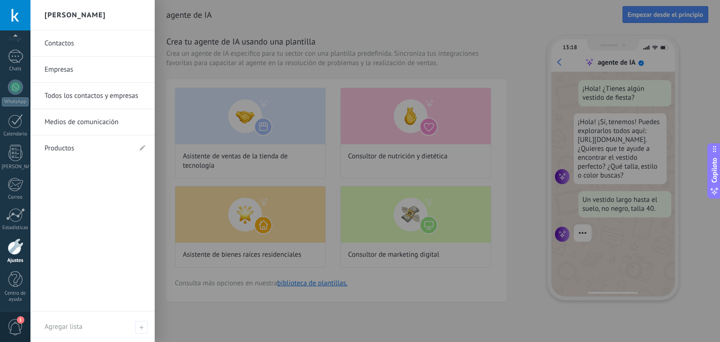
click at [13, 88] on div at bounding box center [15, 87] width 15 height 15
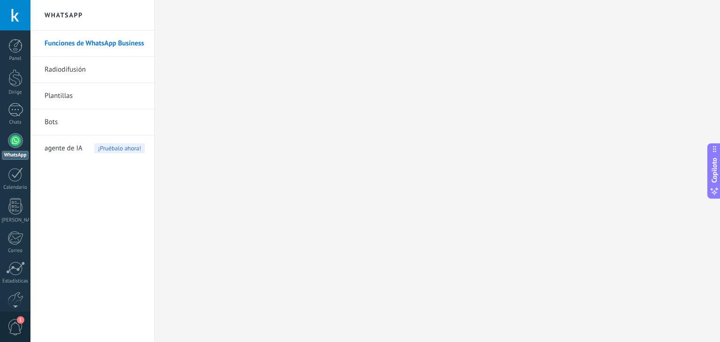
click at [56, 72] on font "Radiodifusión" at bounding box center [65, 69] width 41 height 9
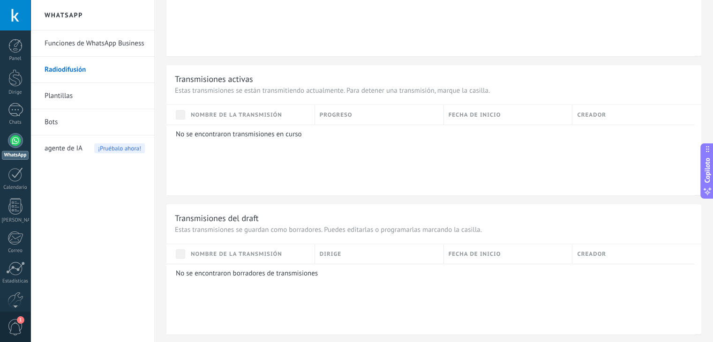
scroll to position [468, 0]
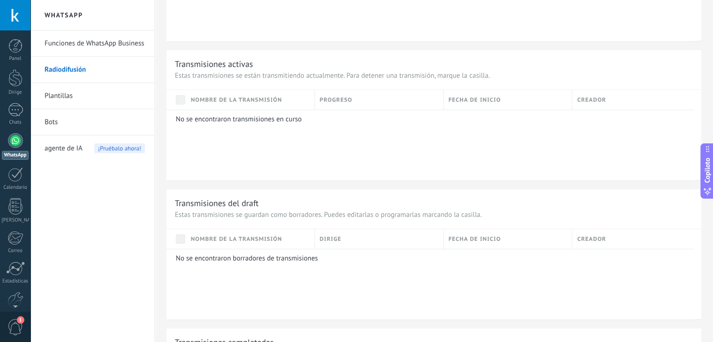
click at [41, 40] on li "Funciones de WhatsApp Business" at bounding box center [92, 43] width 124 height 26
click at [55, 42] on font "Funciones de WhatsApp Business" at bounding box center [95, 43] width 100 height 9
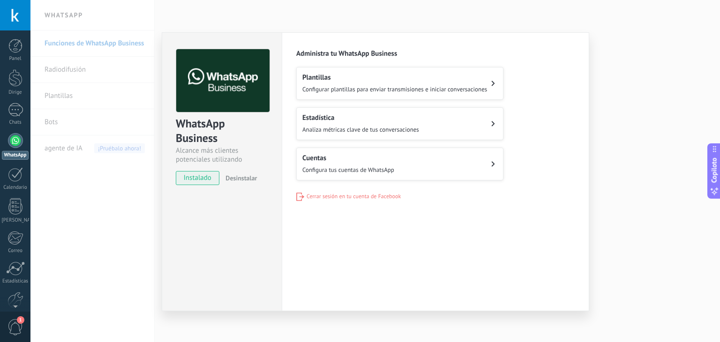
click at [327, 171] on font "Configura tus cuentas de WhatsApp" at bounding box center [348, 170] width 92 height 8
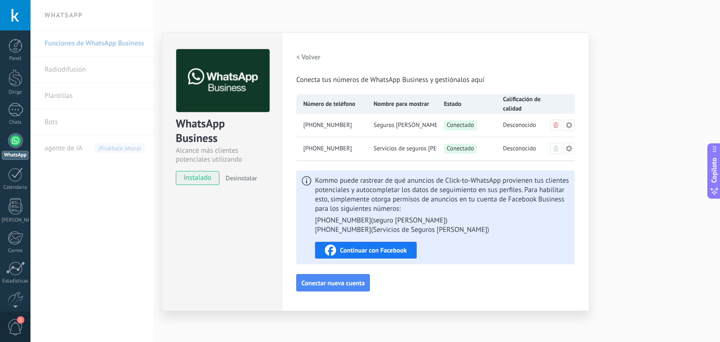
click at [554, 127] on icon at bounding box center [555, 125] width 5 height 6
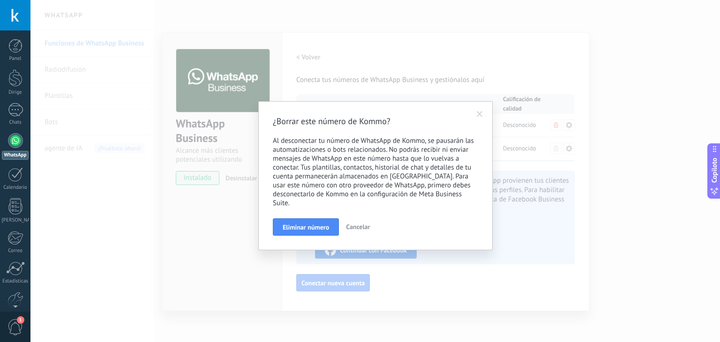
click at [329, 225] on button "Eliminar número" at bounding box center [306, 227] width 66 height 18
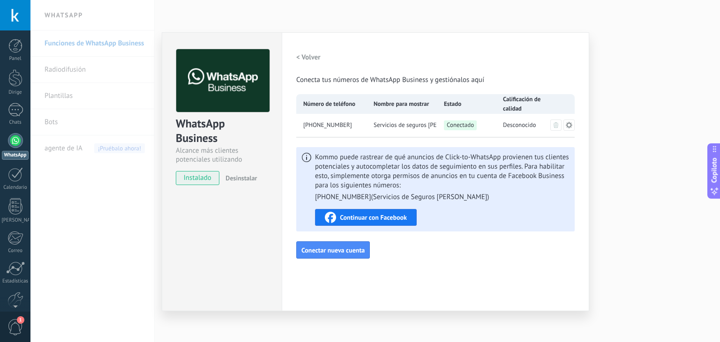
click at [383, 214] on font "Continuar con Facebook" at bounding box center [373, 217] width 67 height 8
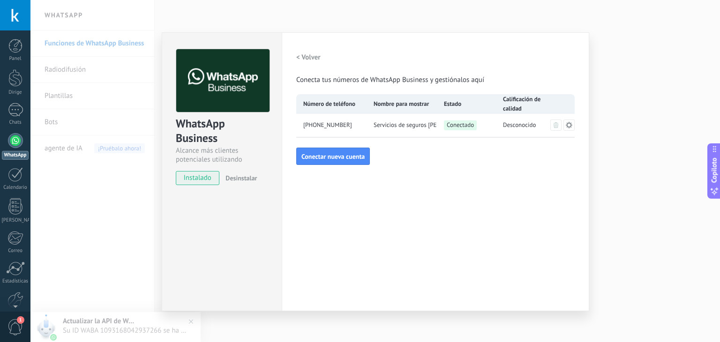
click at [309, 56] on font "< Volver" at bounding box center [308, 57] width 24 height 9
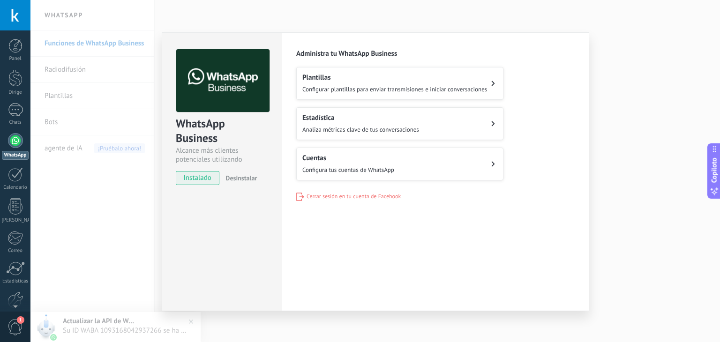
click at [675, 219] on div "WhatsApp Business Alcance más clientes potenciales utilizando potentes herramie…" at bounding box center [374, 171] width 689 height 342
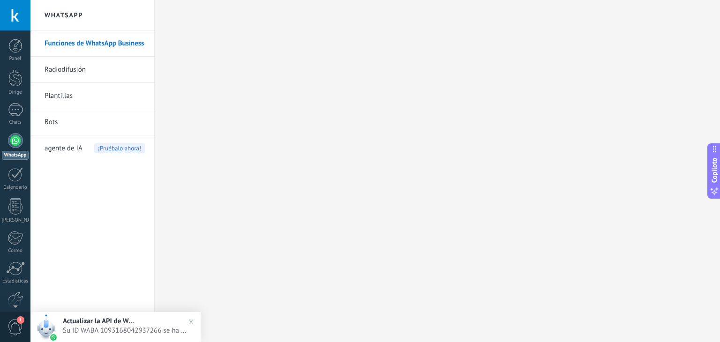
click at [10, 134] on link "WhatsApp" at bounding box center [15, 146] width 30 height 27
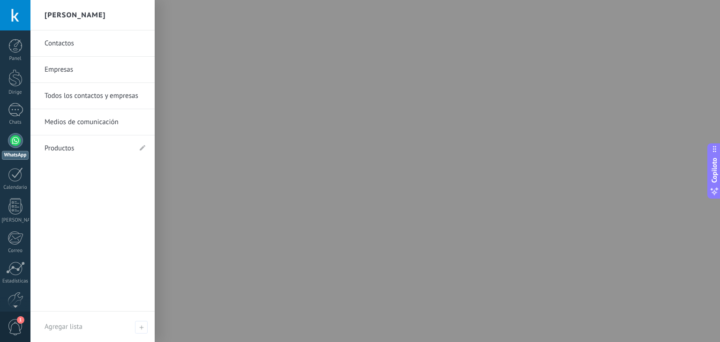
click at [8, 210] on div at bounding box center [15, 206] width 14 height 16
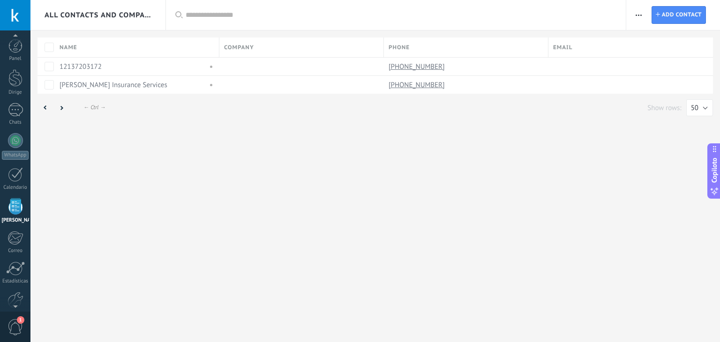
scroll to position [24, 0]
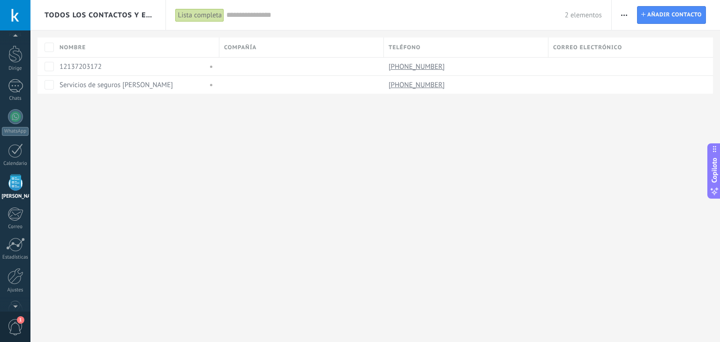
click at [625, 12] on span "button" at bounding box center [624, 15] width 6 height 18
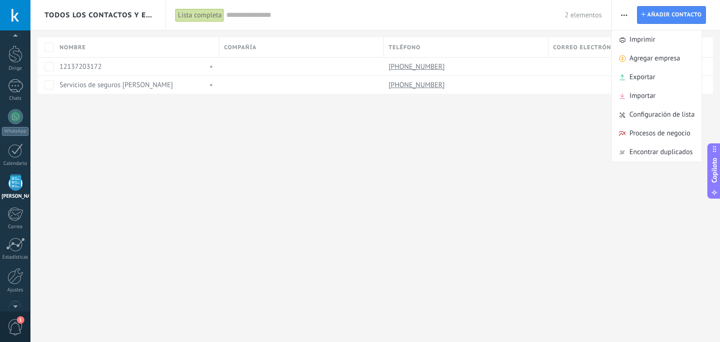
click at [631, 94] on font "Importar" at bounding box center [642, 95] width 26 height 9
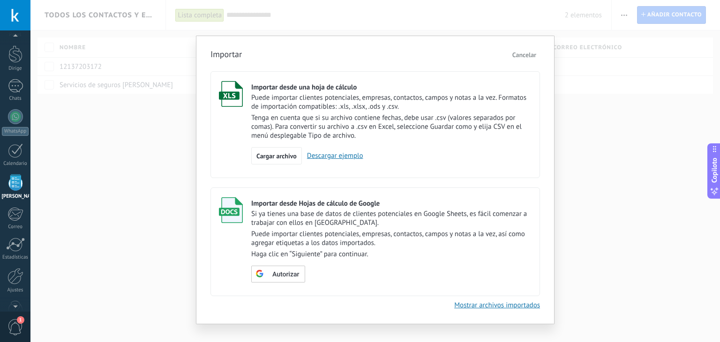
click at [354, 156] on font "Descargar ejemplo" at bounding box center [335, 155] width 56 height 9
click at [270, 162] on div "Cargar archivo" at bounding box center [276, 156] width 51 height 18
click at [0, 0] on input "Importar desde una hoja de cálculo Puede importar clientes potenciales, empresa…" at bounding box center [0, 0] width 0 height 0
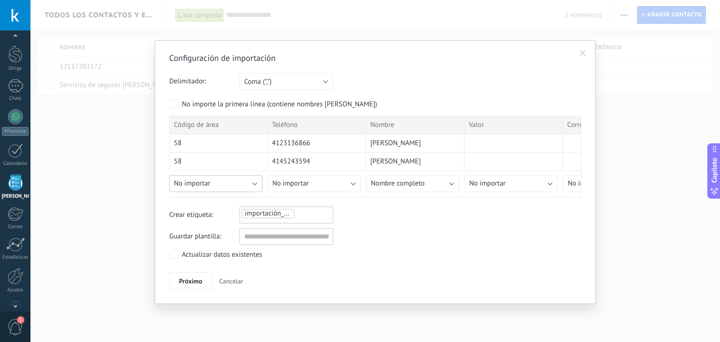
click at [215, 181] on button "No importar" at bounding box center [215, 183] width 93 height 17
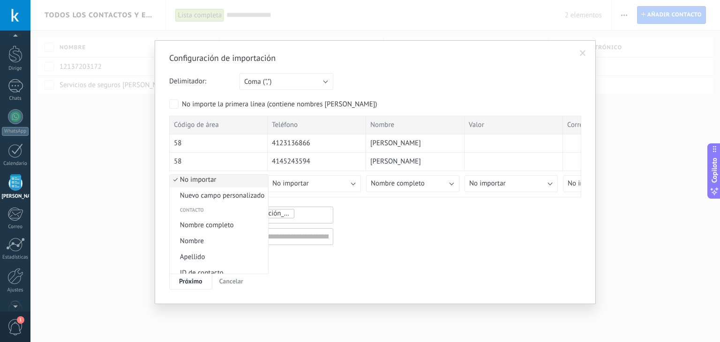
scroll to position [0, 0]
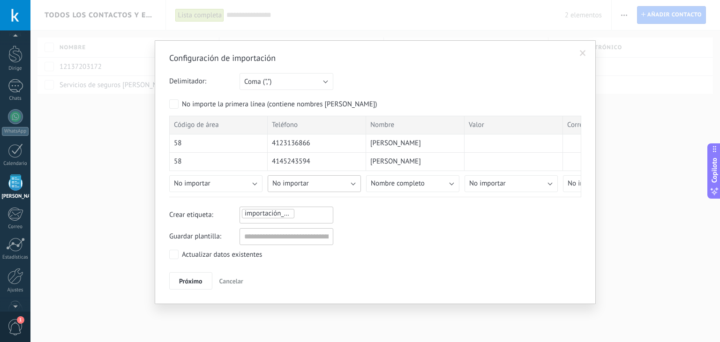
click at [329, 180] on button "No importar" at bounding box center [313, 183] width 93 height 17
click at [335, 230] on span "Teléfono móvil" at bounding box center [316, 232] width 96 height 9
click at [397, 182] on font "Nombre completo" at bounding box center [398, 183] width 54 height 9
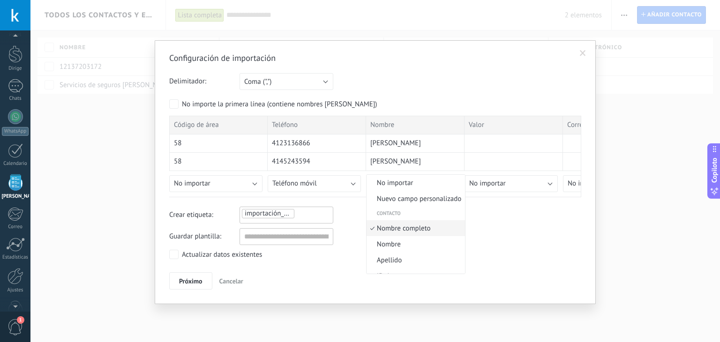
scroll to position [5, 0]
click at [397, 182] on li "No importar" at bounding box center [415, 178] width 98 height 16
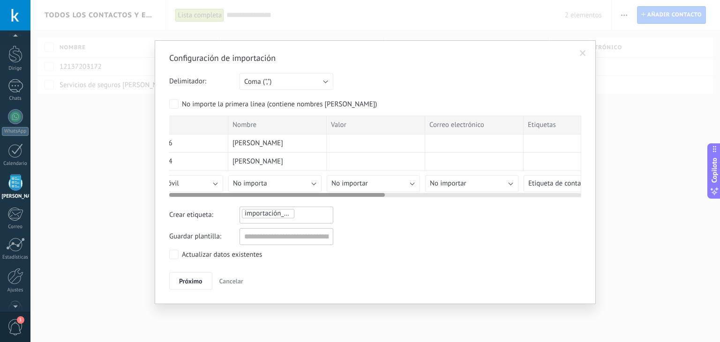
scroll to position [0, 0]
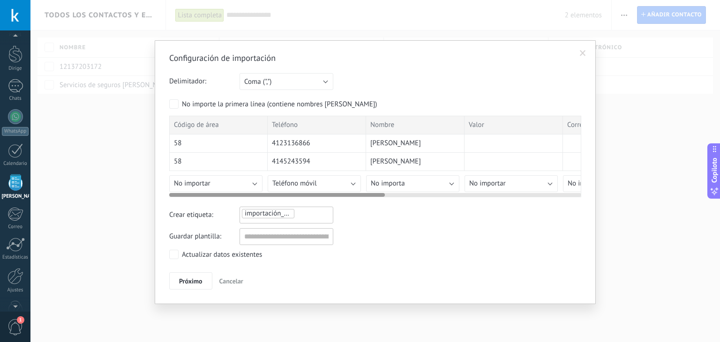
drag, startPoint x: 361, startPoint y: 194, endPoint x: 251, endPoint y: 208, distance: 110.9
click at [251, 208] on div "Configuración de importación Delimitador: Punto y coma (";") Coma (",") Tabulac…" at bounding box center [375, 171] width 412 height 238
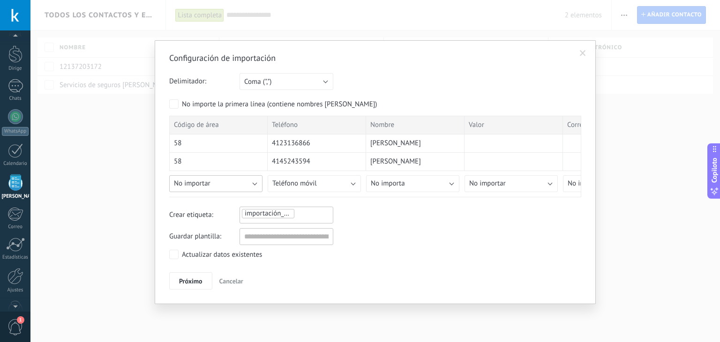
click at [251, 182] on button "No importar" at bounding box center [215, 183] width 93 height 17
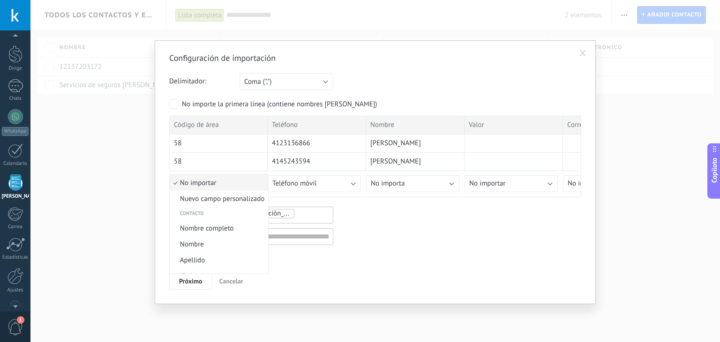
click at [247, 199] on font "Nuevo campo personalizado" at bounding box center [222, 198] width 85 height 9
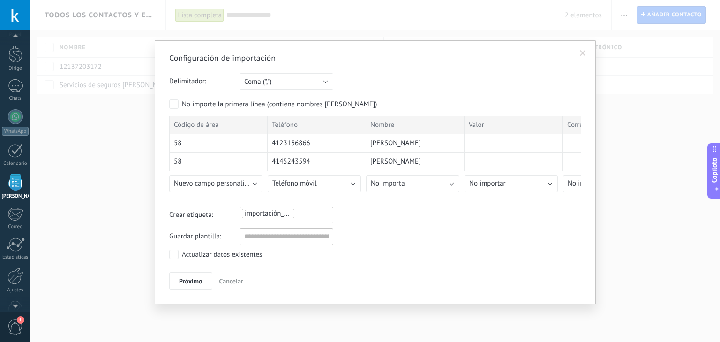
type input "**********"
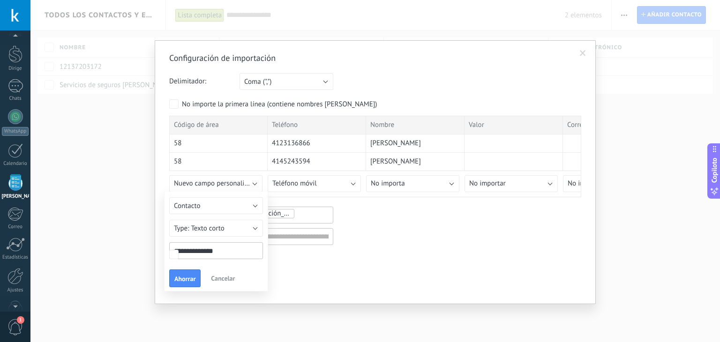
click at [189, 276] on font "Ahorrar" at bounding box center [184, 279] width 21 height 8
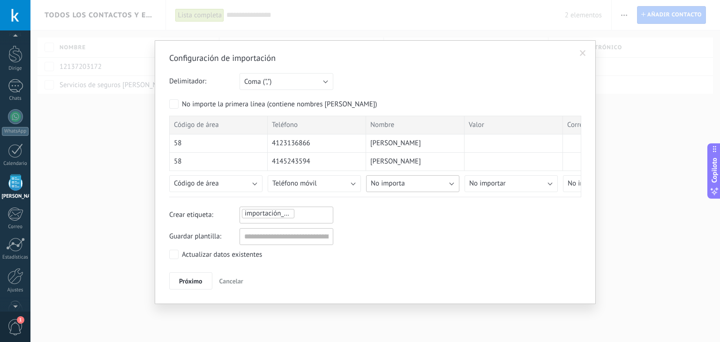
click at [399, 179] on font "No importa" at bounding box center [388, 183] width 34 height 9
click at [398, 230] on font "Nombre completo" at bounding box center [404, 228] width 54 height 9
click at [272, 236] on input "text" at bounding box center [286, 236] width 94 height 17
click at [210, 265] on div "Configuración de importación Delimitador: Punto y coma (";") Coma (",") Tabulac…" at bounding box center [375, 171] width 412 height 238
click at [200, 273] on button "Próximo" at bounding box center [190, 281] width 43 height 18
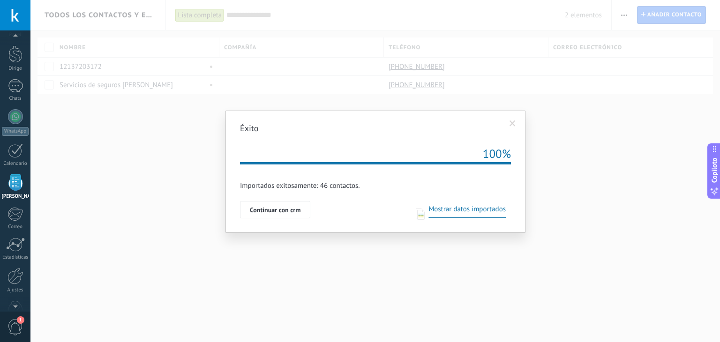
click at [292, 203] on button "Continuar con crm" at bounding box center [275, 210] width 70 height 18
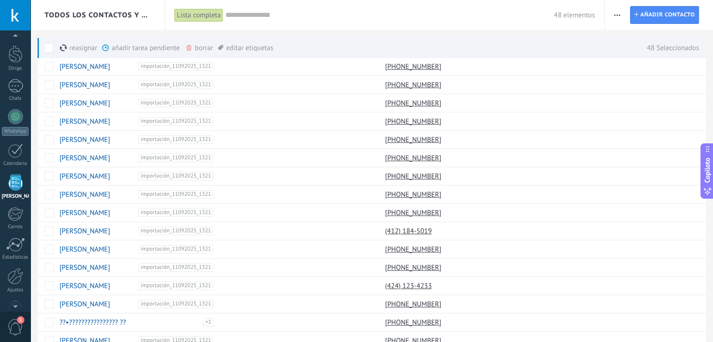
click at [12, 84] on div at bounding box center [15, 86] width 15 height 14
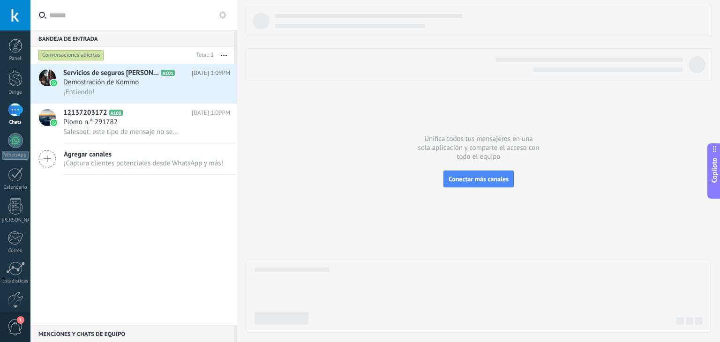
click at [110, 39] on div "Bandeja de entrada 0" at bounding box center [131, 38] width 203 height 17
click at [56, 12] on input "text" at bounding box center [139, 15] width 180 height 30
click at [22, 110] on div at bounding box center [15, 110] width 15 height 14
click at [55, 156] on icon at bounding box center [47, 159] width 18 height 18
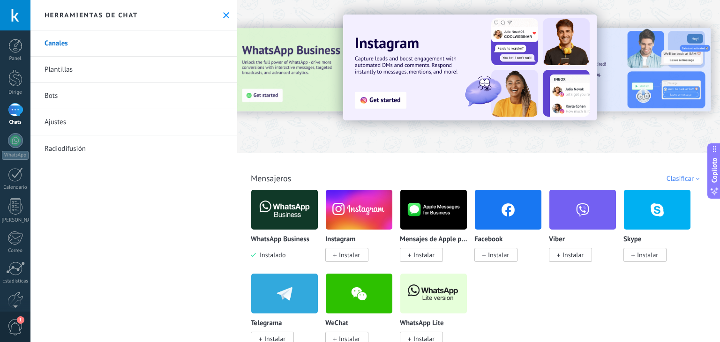
click at [18, 178] on div at bounding box center [15, 174] width 15 height 15
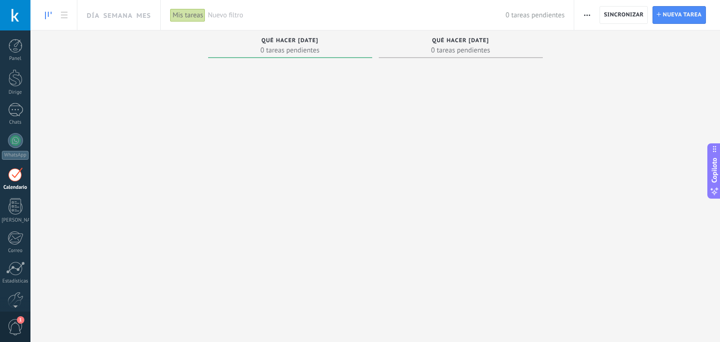
click at [14, 148] on div at bounding box center [15, 140] width 15 height 15
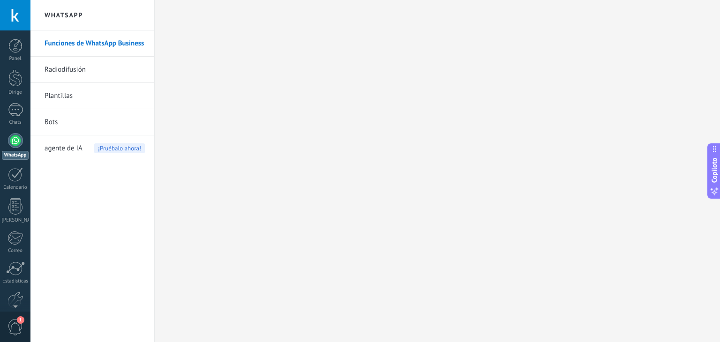
click at [69, 66] on font "Radiodifusión" at bounding box center [65, 69] width 41 height 9
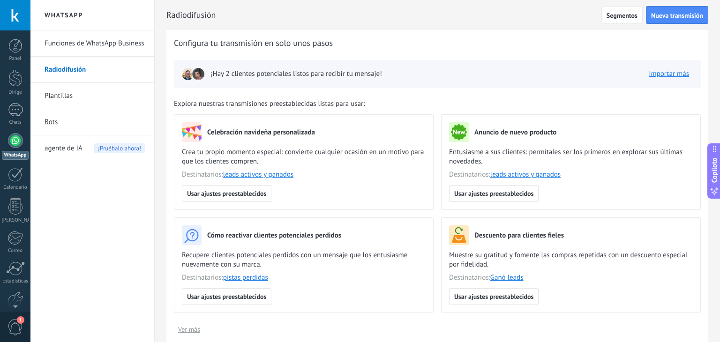
click at [16, 175] on div at bounding box center [15, 174] width 15 height 15
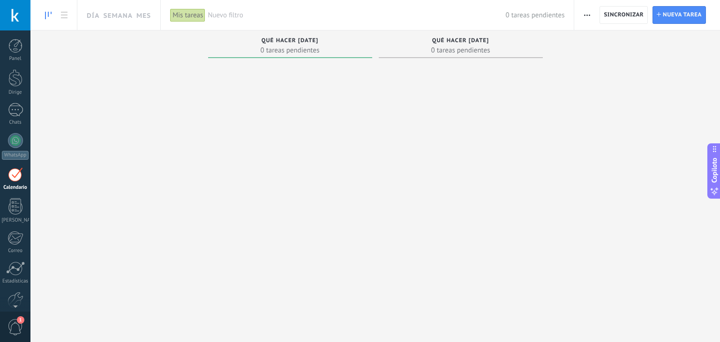
click at [15, 114] on div at bounding box center [15, 110] width 15 height 14
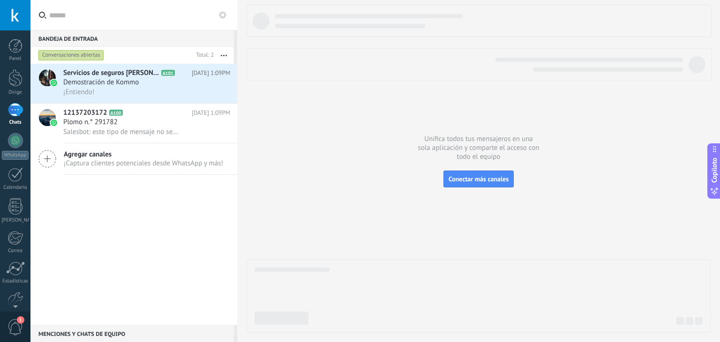
click at [224, 15] on use at bounding box center [222, 14] width 7 height 7
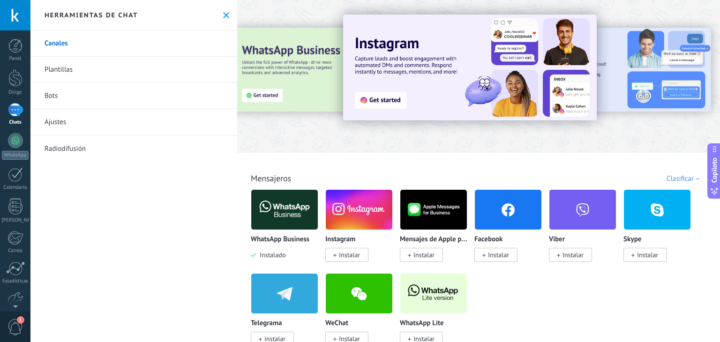
click at [325, 167] on div "Todo Bandeja de entrada Soluciones de IA Automatizaciones Fuentes de plomo Inst…" at bounding box center [478, 168] width 477 height 30
click at [259, 96] on div at bounding box center [248, 76] width 205 height 84
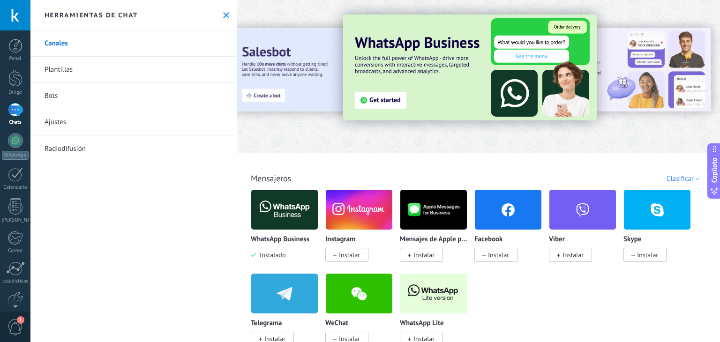
click at [356, 100] on img at bounding box center [469, 68] width 253 height 106
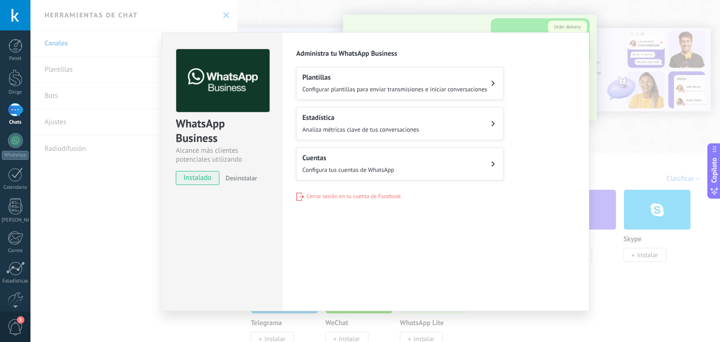
click at [381, 160] on h2 "Cuentas" at bounding box center [348, 158] width 92 height 9
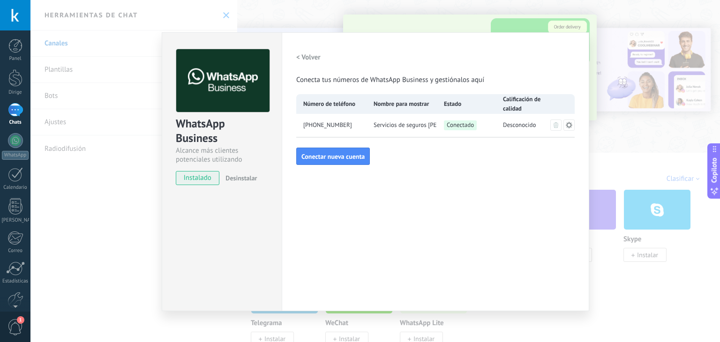
click at [317, 9] on div "WhatsApp Business Alcance más clientes potenciales utilizando potentes herramie…" at bounding box center [374, 171] width 689 height 342
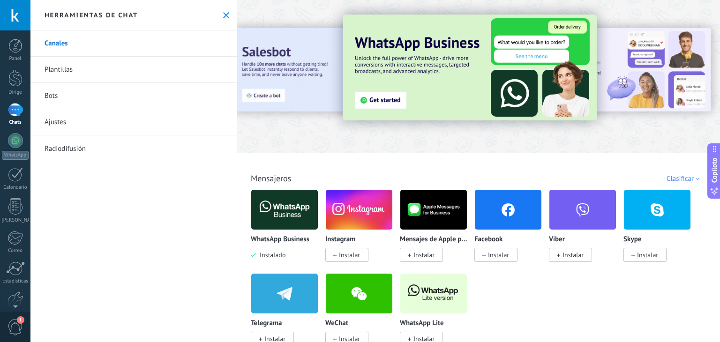
click at [223, 12] on icon at bounding box center [226, 15] width 6 height 6
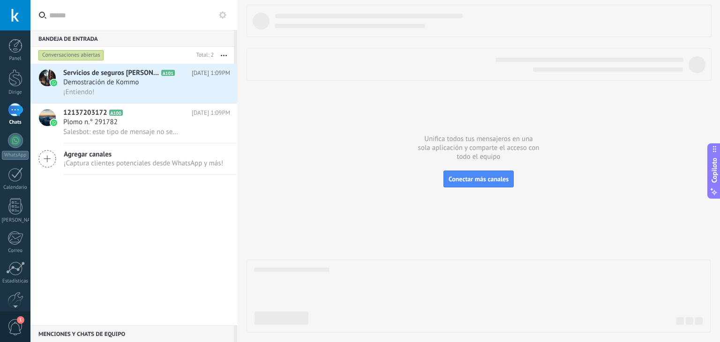
click at [483, 182] on font "Conectar más canales" at bounding box center [478, 179] width 60 height 8
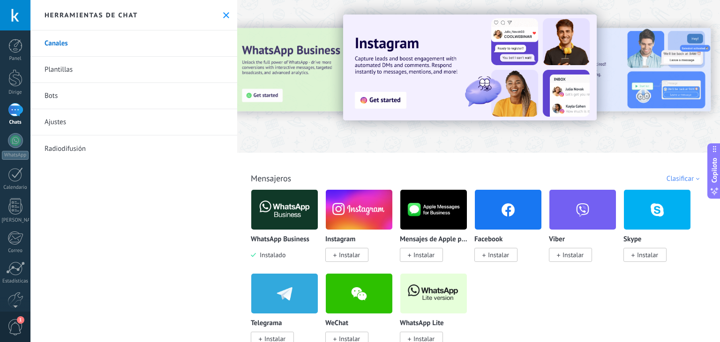
click at [11, 40] on div at bounding box center [15, 46] width 14 height 14
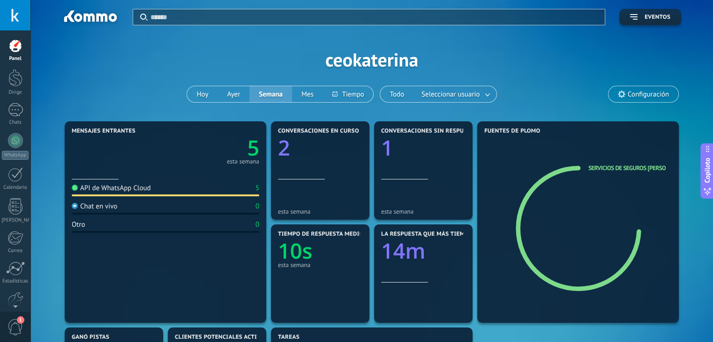
click at [22, 77] on div at bounding box center [15, 77] width 14 height 17
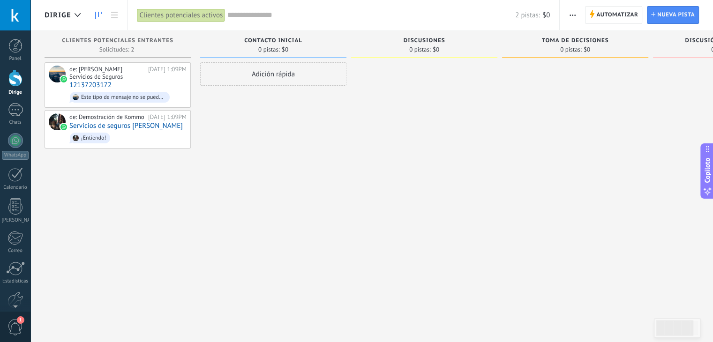
click at [128, 46] on font "Solicitudes: 2" at bounding box center [116, 49] width 35 height 8
click at [124, 51] on font "Solicitudes: 2" at bounding box center [116, 49] width 35 height 8
click at [570, 16] on span "button" at bounding box center [572, 15] width 6 height 18
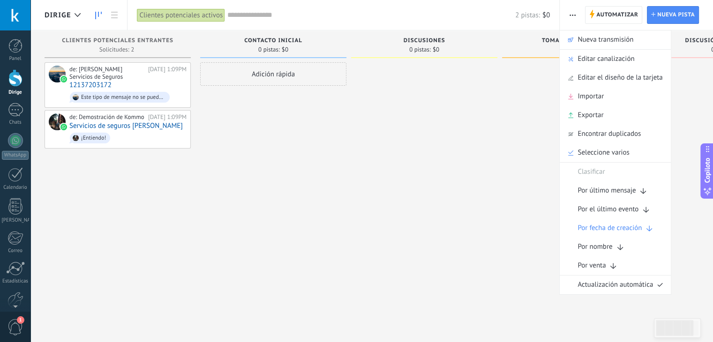
click at [661, 16] on font "Nueva pista" at bounding box center [675, 14] width 37 height 7
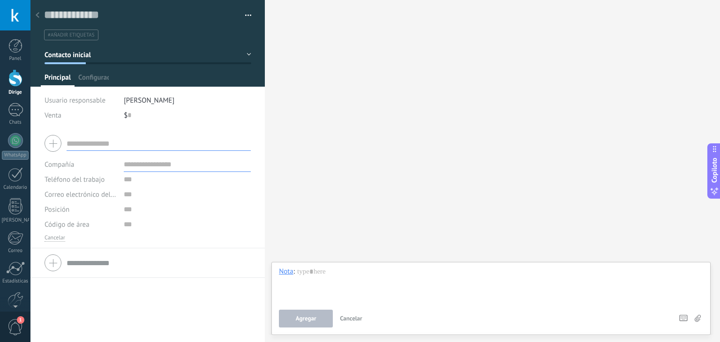
click at [106, 143] on input "text" at bounding box center [159, 143] width 184 height 15
click at [136, 163] on input "text" at bounding box center [187, 164] width 127 height 15
click at [51, 141] on div at bounding box center [148, 143] width 206 height 23
click at [55, 147] on div at bounding box center [148, 143] width 206 height 23
click at [101, 77] on font "Configuración" at bounding box center [98, 77] width 41 height 9
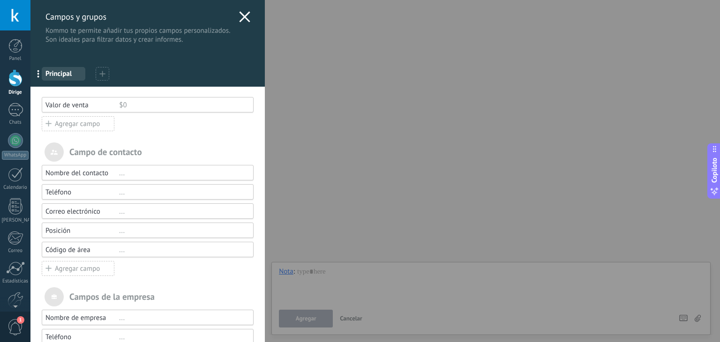
click at [30, 171] on div "Campos y grupos Kommo te permite añadir tus propios campos personalizados. Son …" at bounding box center [374, 171] width 689 height 342
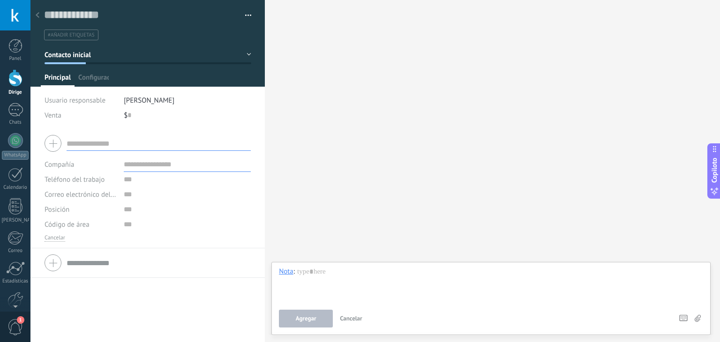
click at [17, 185] on font "Calendario" at bounding box center [14, 187] width 23 height 7
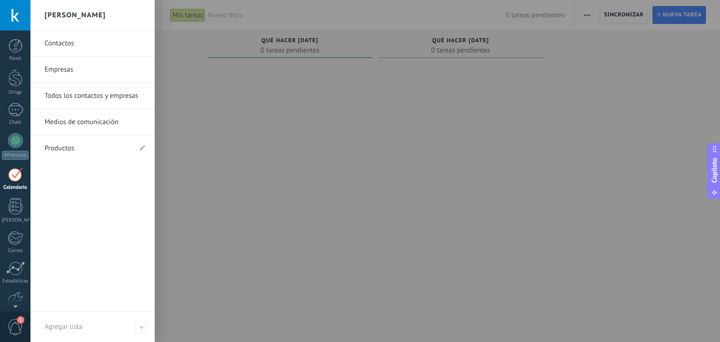
click at [11, 199] on div at bounding box center [15, 206] width 14 height 16
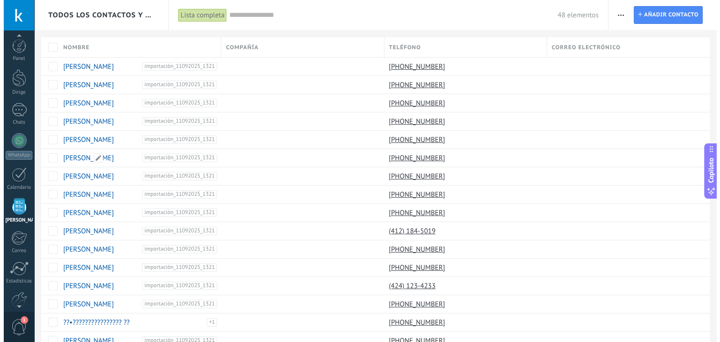
scroll to position [24, 0]
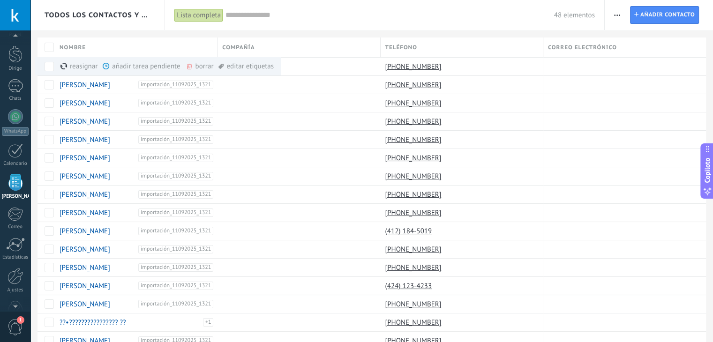
click at [82, 67] on font "reasignar" at bounding box center [84, 66] width 28 height 9
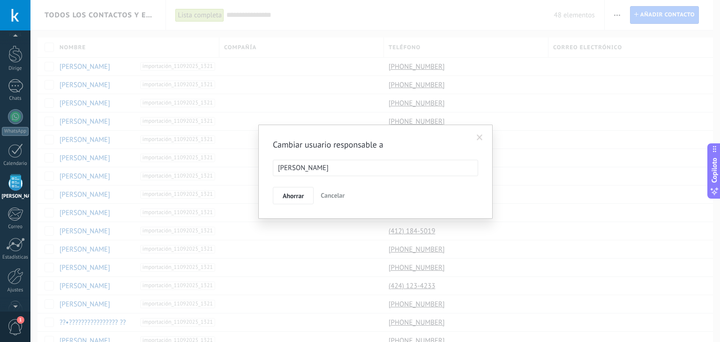
click at [292, 193] on font "Ahorrar" at bounding box center [292, 196] width 21 height 8
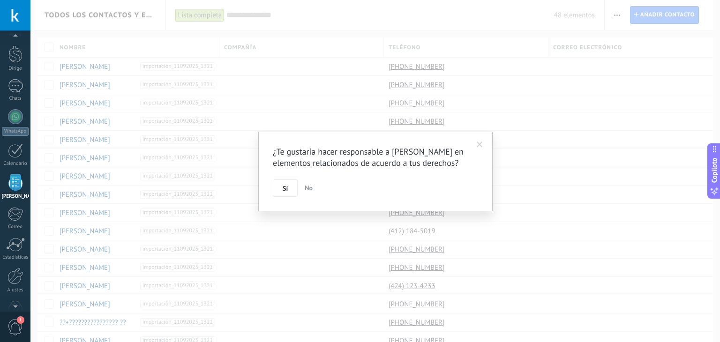
click at [285, 189] on font "Sí" at bounding box center [284, 188] width 5 height 8
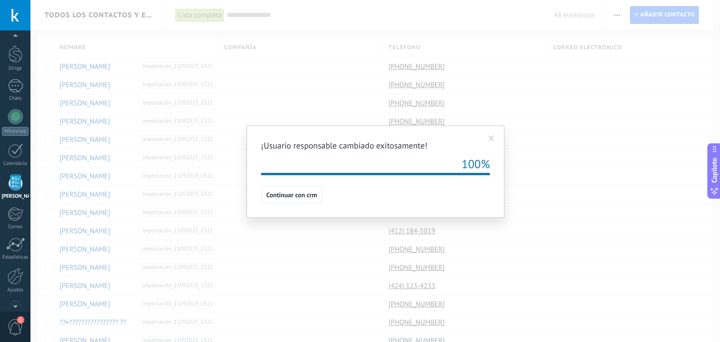
click at [279, 202] on button "Continuar con crm" at bounding box center [291, 195] width 61 height 18
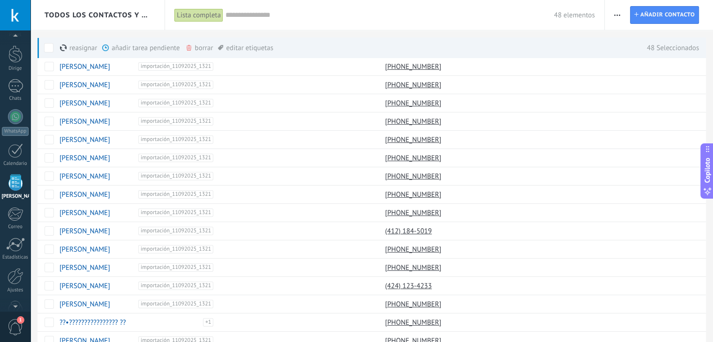
click at [121, 51] on font "añadir tarea pendiente" at bounding box center [145, 48] width 68 height 9
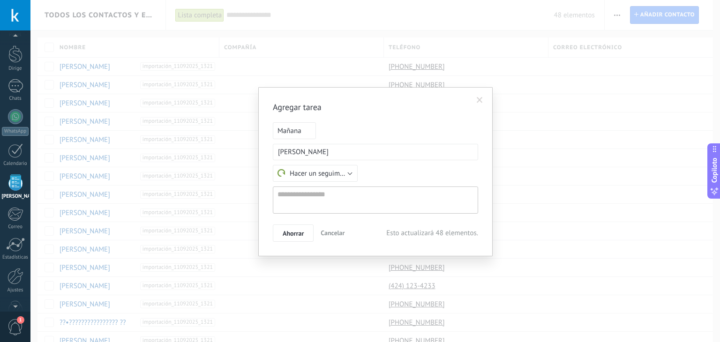
click at [292, 132] on font "Mañana" at bounding box center [289, 130] width 24 height 9
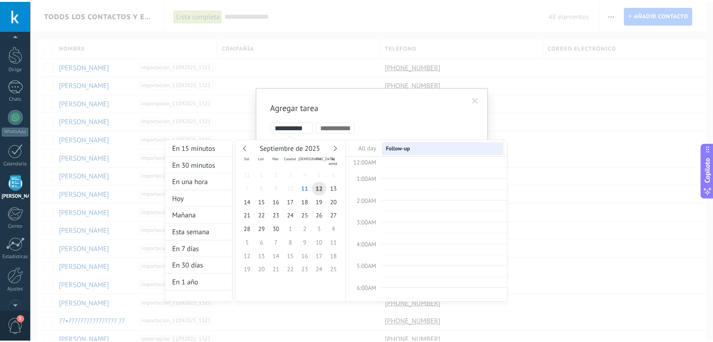
scroll to position [175, 0]
click at [310, 186] on font "11" at bounding box center [307, 189] width 7 height 8
click at [306, 192] on font "11" at bounding box center [307, 189] width 7 height 8
click at [208, 145] on font "En 15 minutos" at bounding box center [195, 148] width 43 height 9
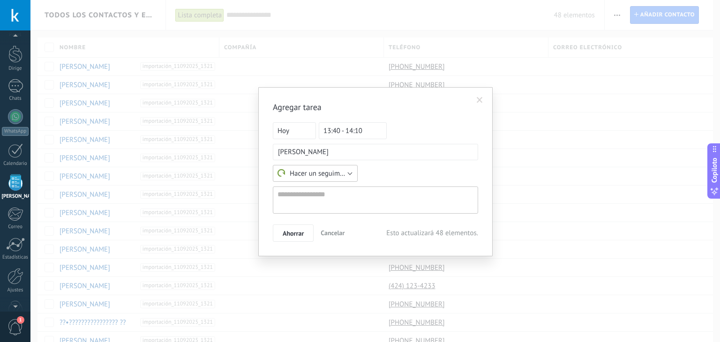
click at [307, 170] on font "Hacer un seguimiento" at bounding box center [323, 173] width 66 height 9
click at [307, 170] on font "Hacer un seguimiento" at bounding box center [322, 173] width 66 height 9
click at [294, 226] on button "Ahorrar" at bounding box center [293, 233] width 41 height 18
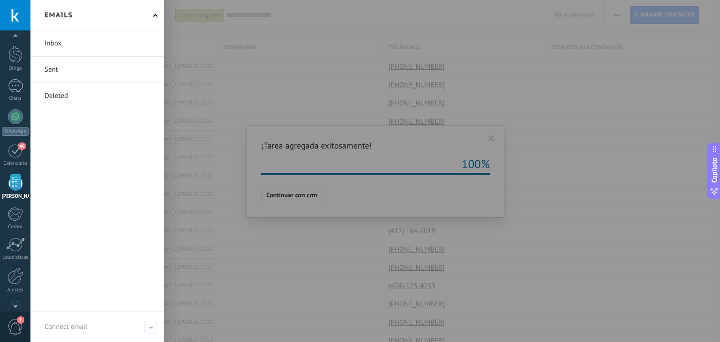
click at [16, 216] on div at bounding box center [14, 214] width 15 height 14
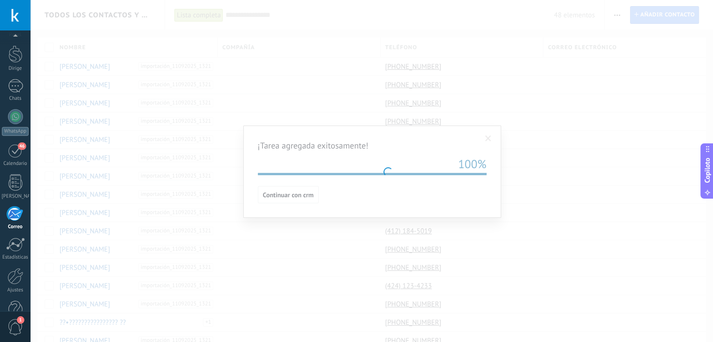
scroll to position [53, 0]
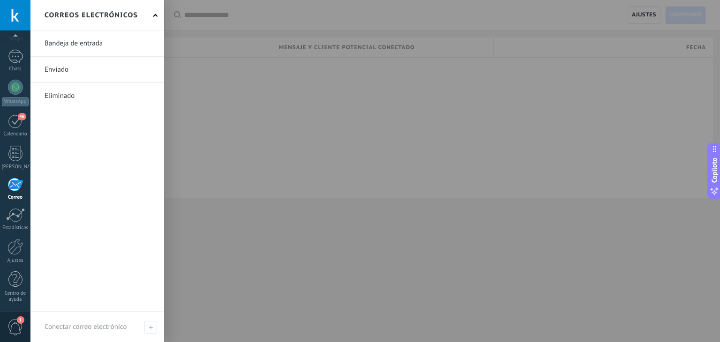
click at [19, 182] on div at bounding box center [14, 185] width 15 height 14
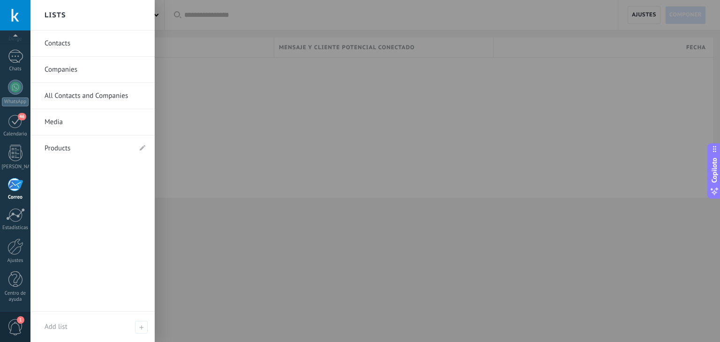
click at [20, 151] on div at bounding box center [15, 153] width 14 height 16
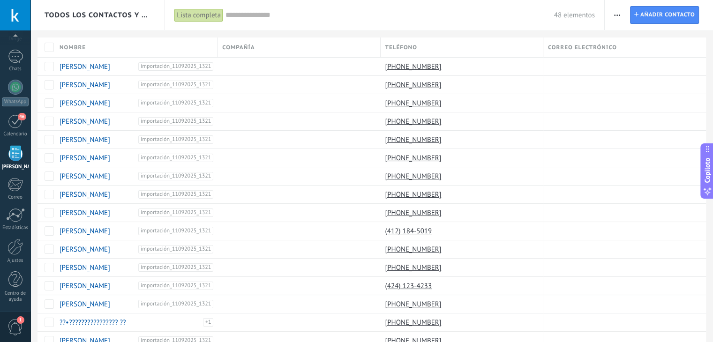
click at [15, 126] on div "46" at bounding box center [15, 121] width 15 height 15
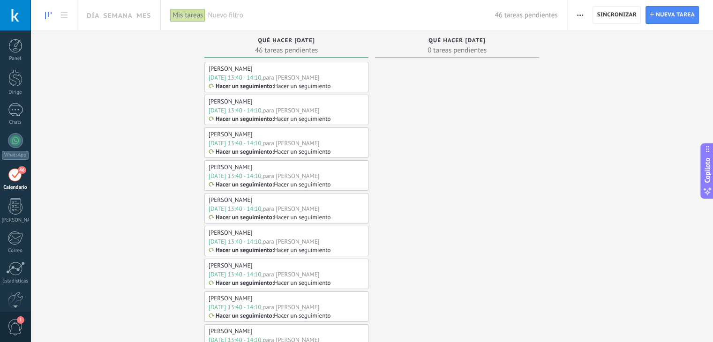
click at [285, 84] on font "Hacer un seguimiento" at bounding box center [302, 86] width 57 height 8
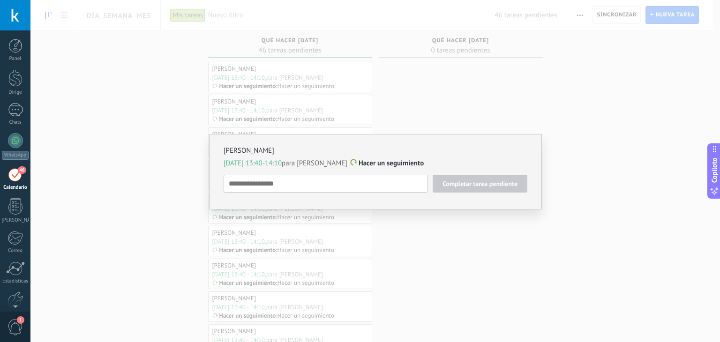
click at [190, 101] on div "[PERSON_NAME][DATE] 13:40-14:10 para [PERSON_NAME] un seguimiento Completar tar…" at bounding box center [374, 171] width 689 height 342
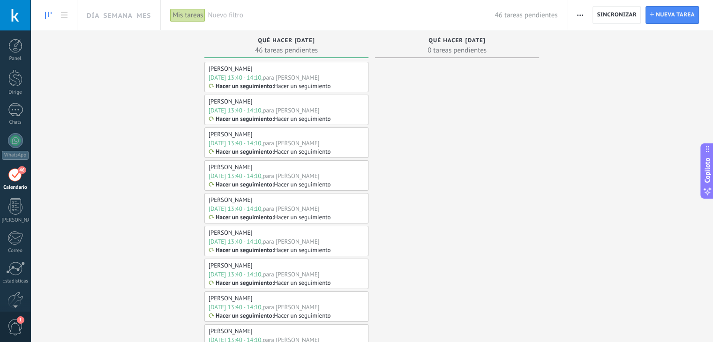
click at [29, 132] on div "Panel Dirige Chats WhatsApp Clientes 46" at bounding box center [15, 202] width 30 height 327
click at [20, 137] on div at bounding box center [15, 140] width 15 height 15
